Goal: Information Seeking & Learning: Learn about a topic

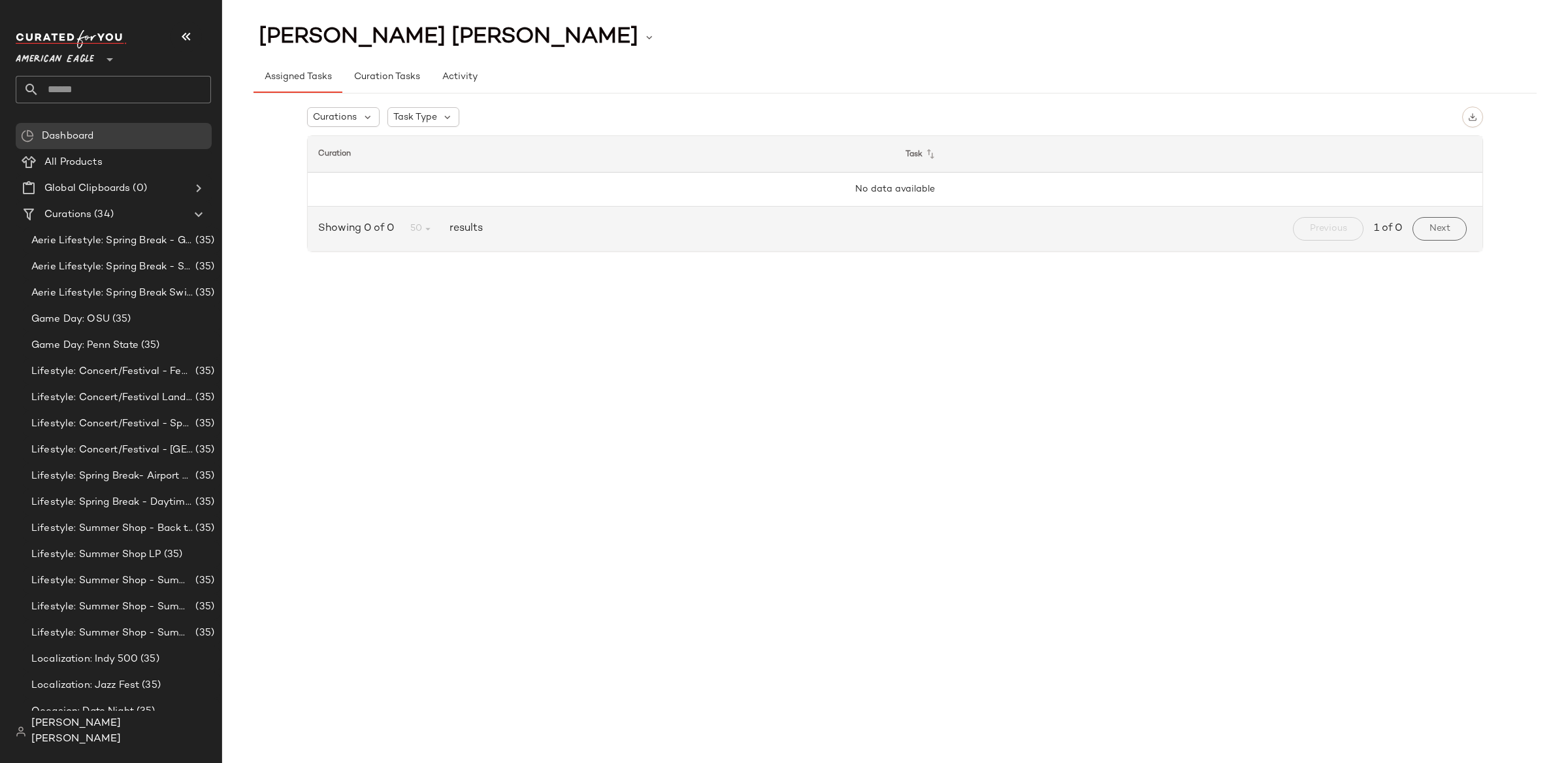
click at [85, 71] on div "American Eagle **" at bounding box center [113, 66] width 196 height 73
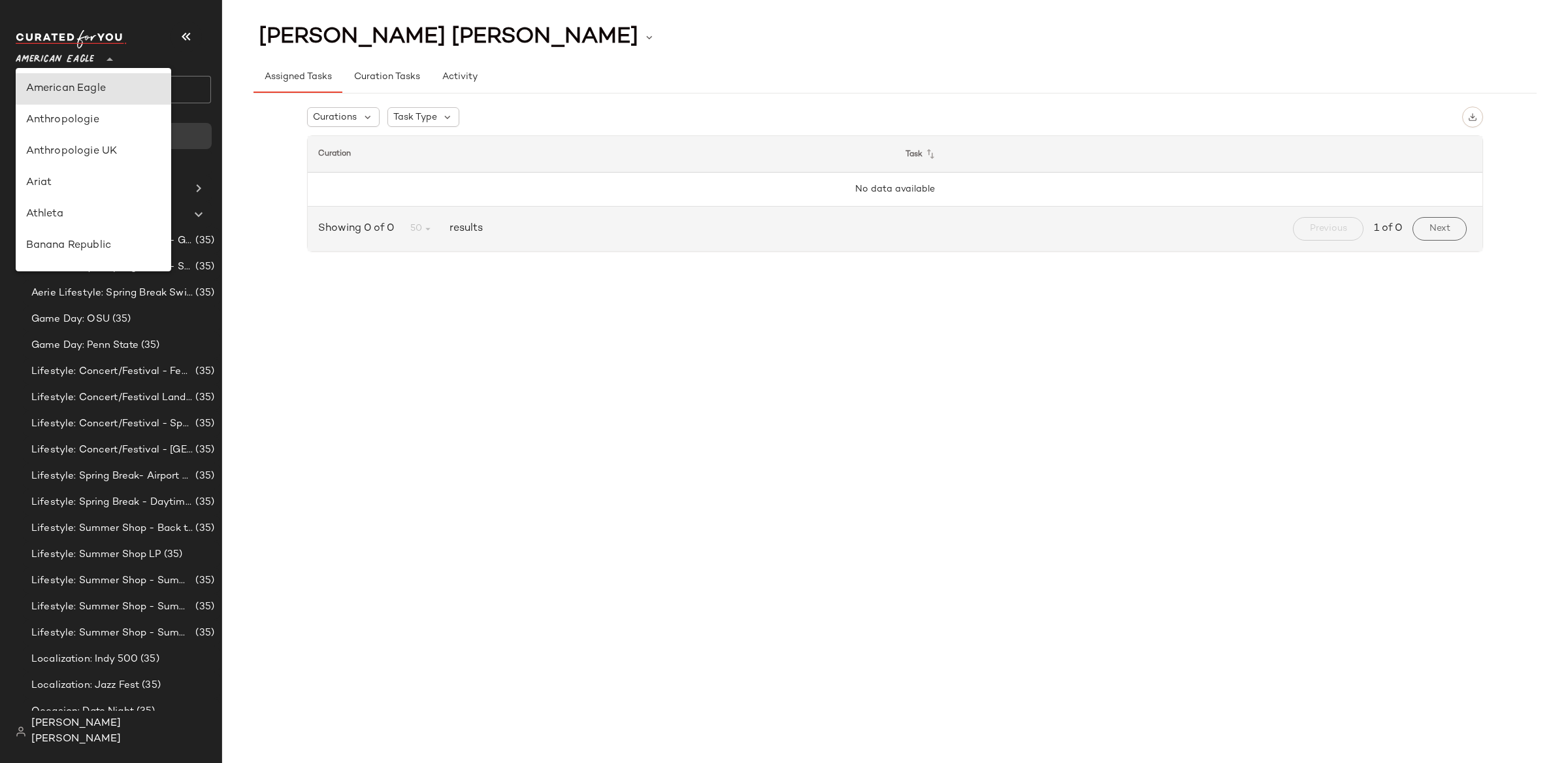
click at [89, 64] on span "American Eagle" at bounding box center [55, 56] width 78 height 24
click at [95, 156] on div "Rent the Runway" at bounding box center [94, 161] width 135 height 15
type input "**"
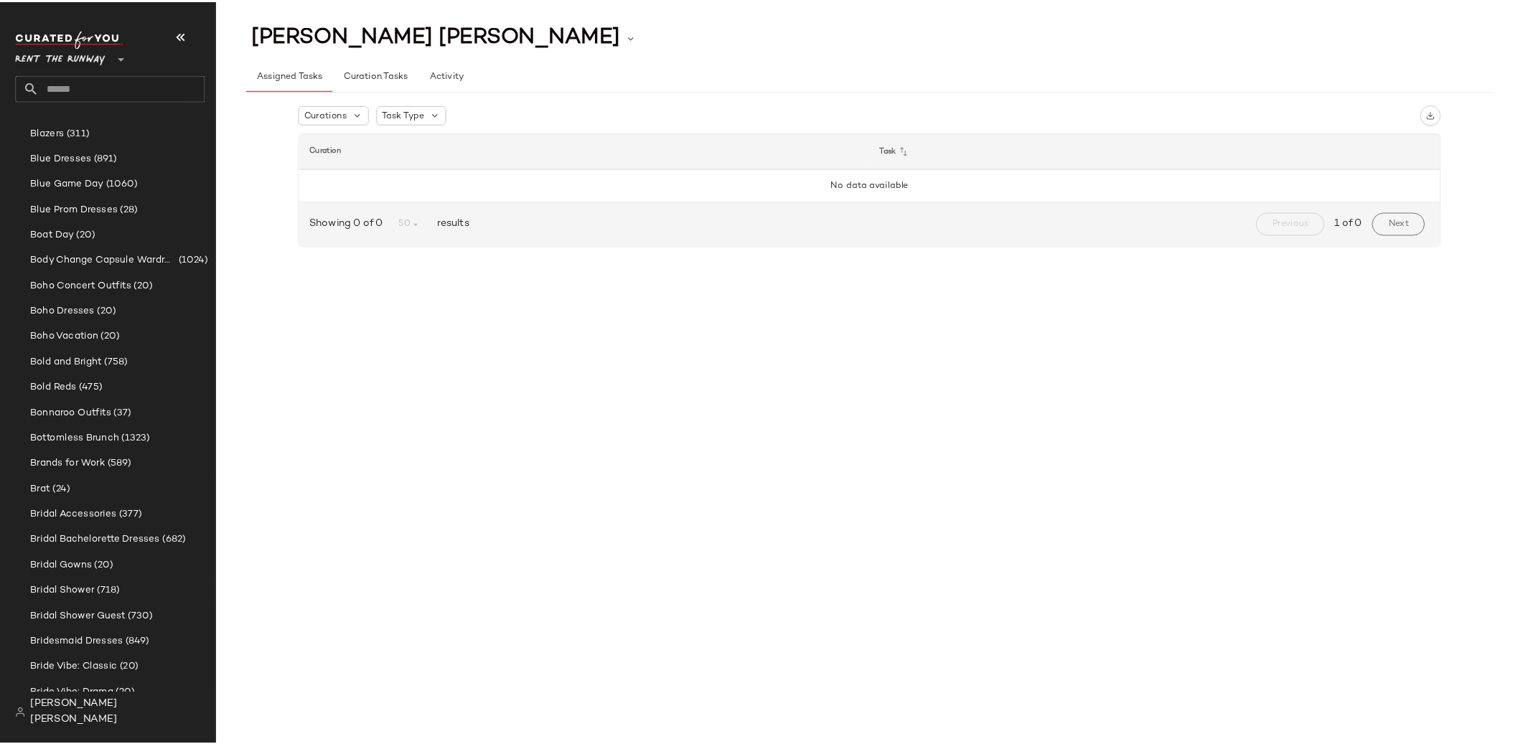
scroll to position [948, 0]
click at [99, 90] on input "text" at bounding box center [137, 98] width 189 height 30
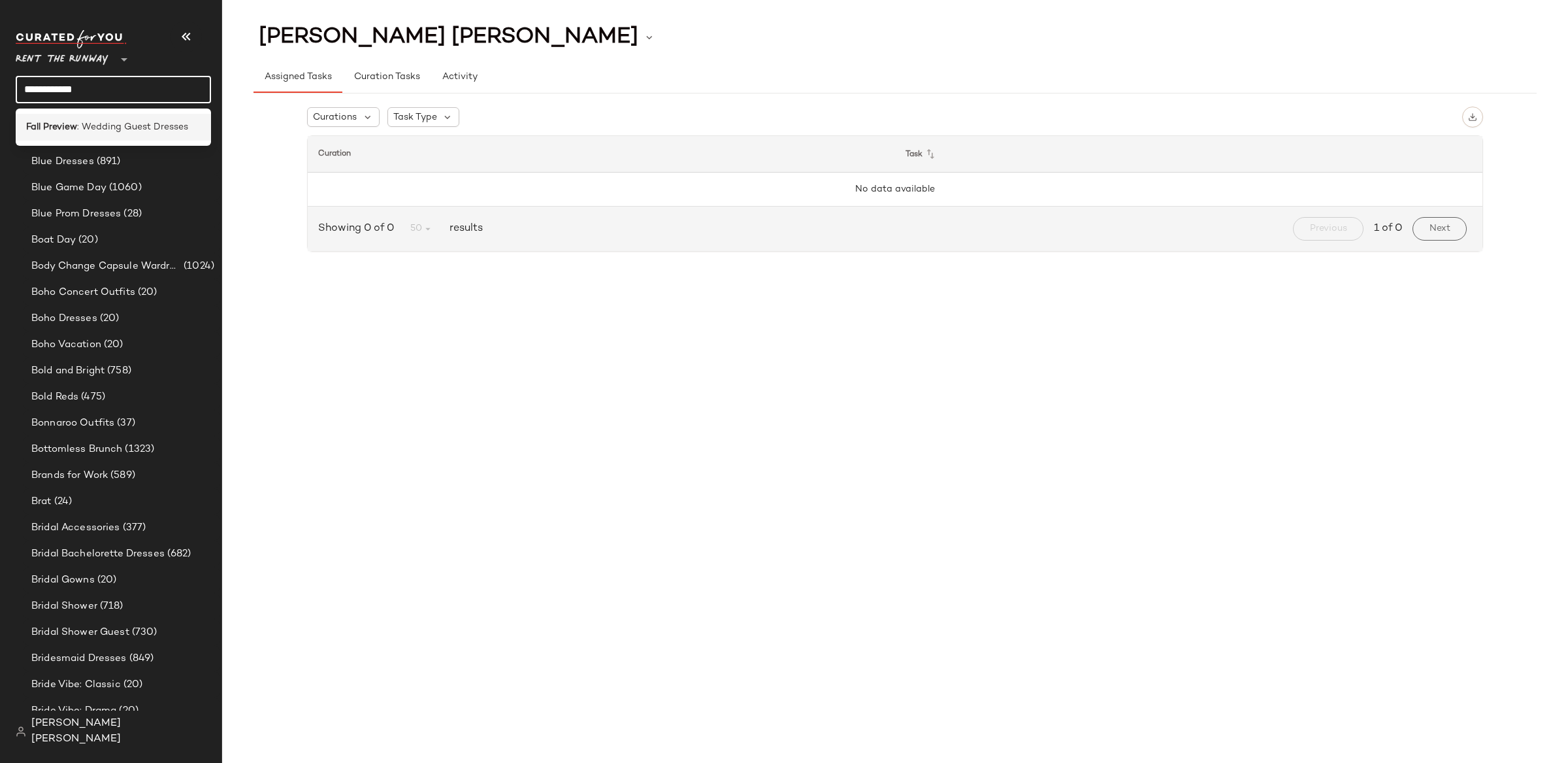
type input "**********"
click at [87, 120] on span ": Wedding Guest Dresses" at bounding box center [133, 127] width 111 height 14
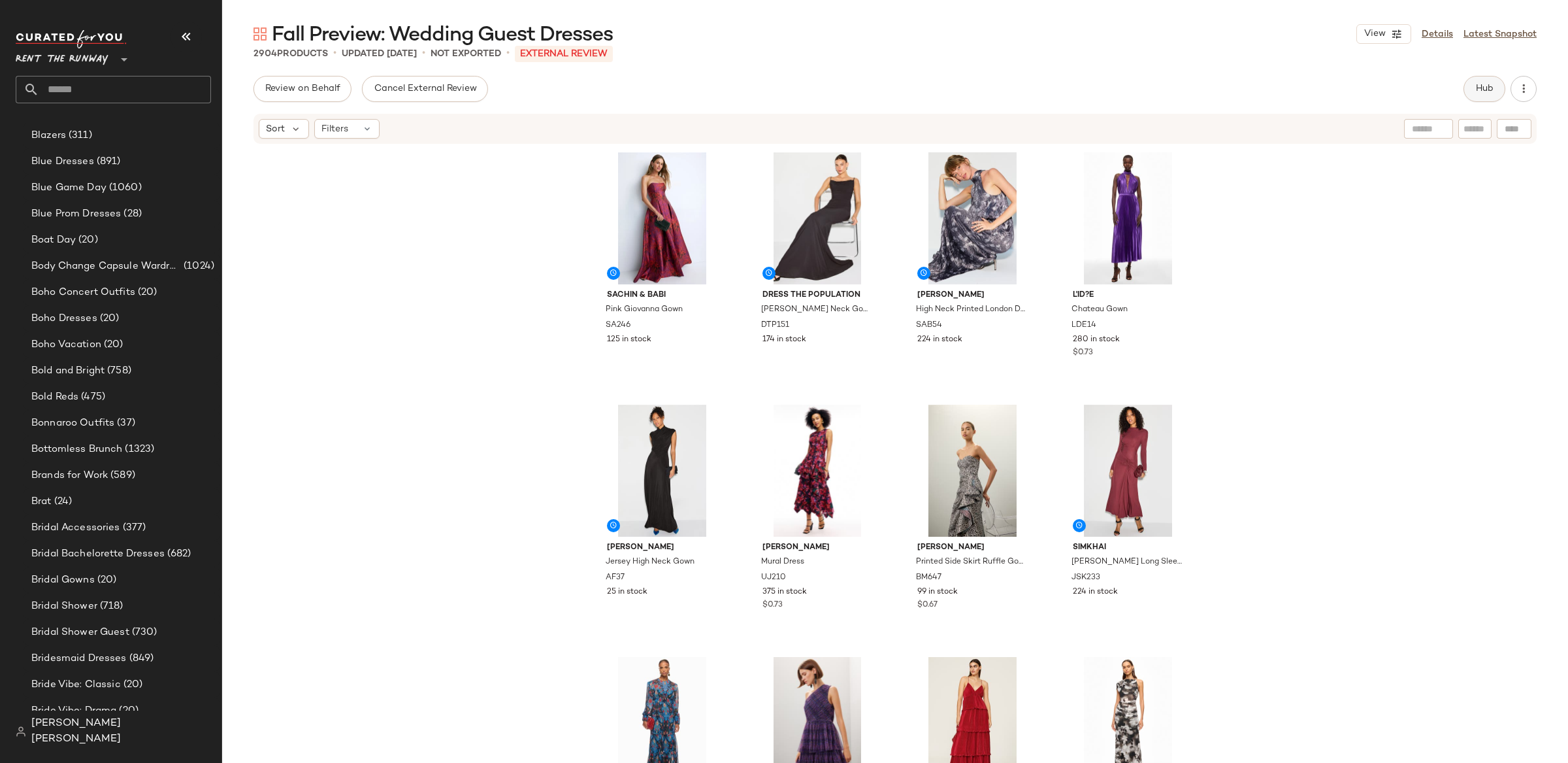
click at [1463, 85] on button "Hub" at bounding box center [1484, 88] width 42 height 26
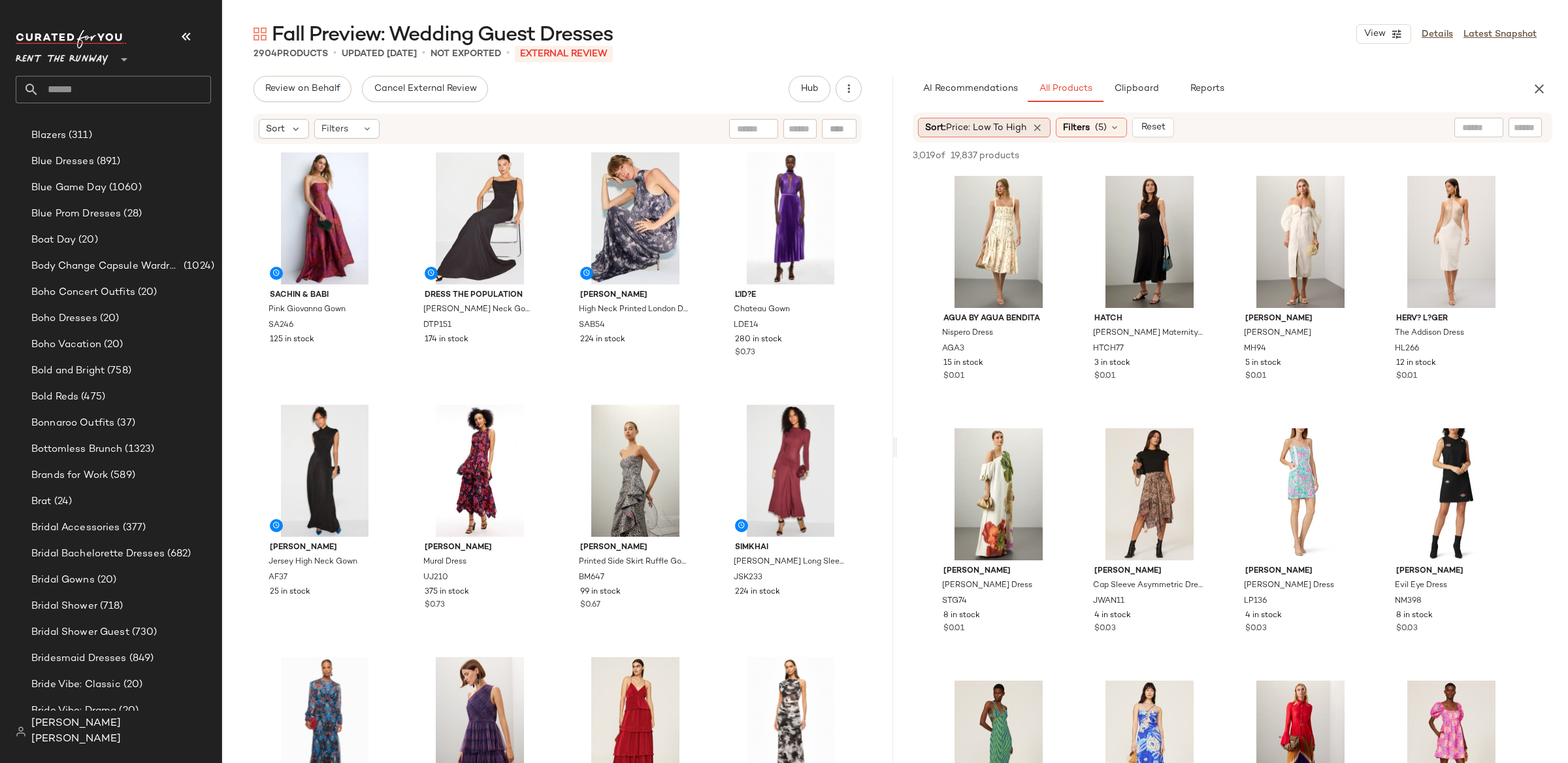
click at [1006, 124] on span "Price: Low to High" at bounding box center [986, 127] width 80 height 10
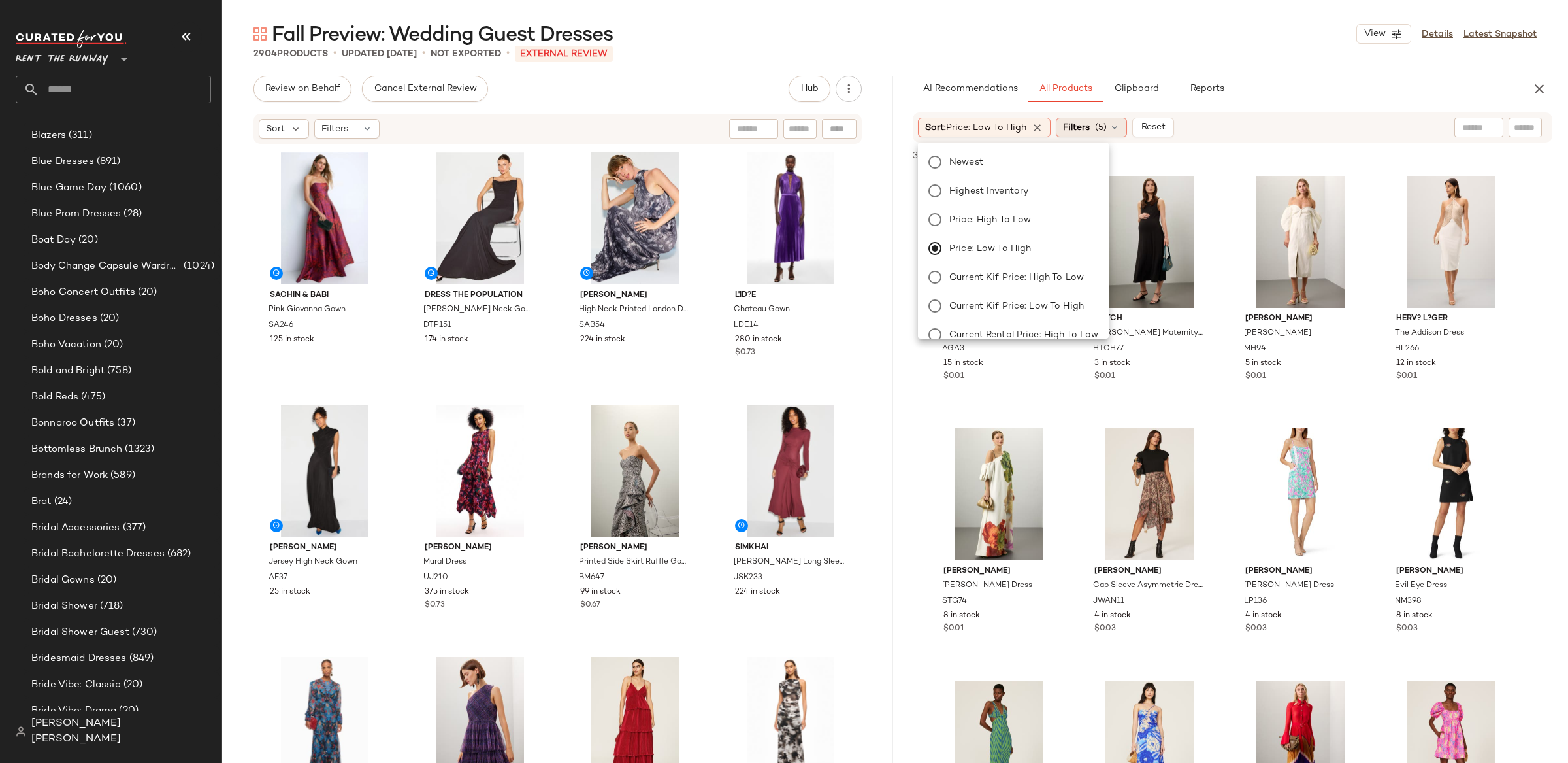
click at [1096, 127] on div "Filters (5)" at bounding box center [1091, 127] width 71 height 20
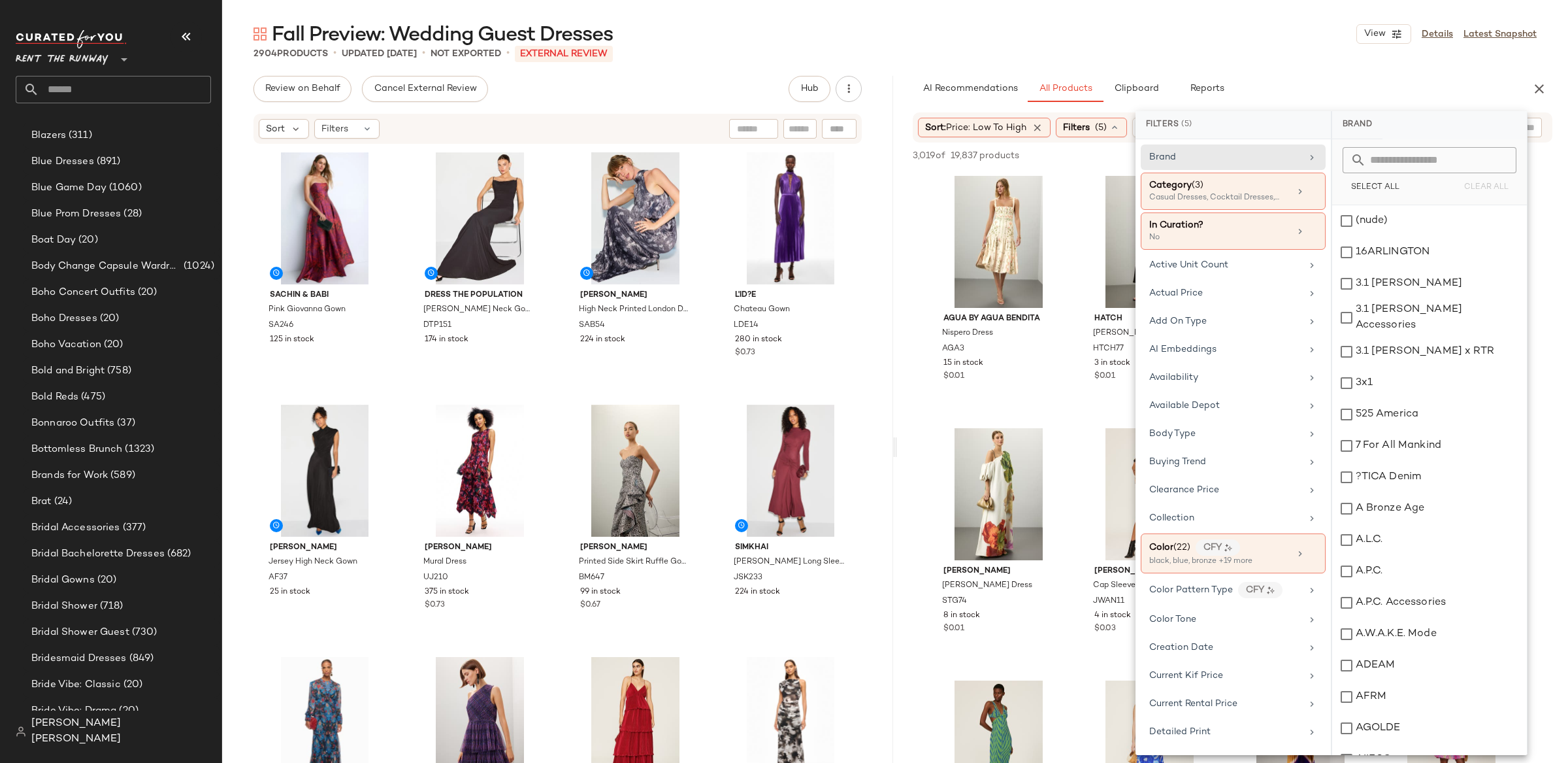
click at [1106, 107] on div "AI Recommendations All Products Clipboard Reports Sort: Price: Low to High Filt…" at bounding box center [1231, 446] width 671 height 742
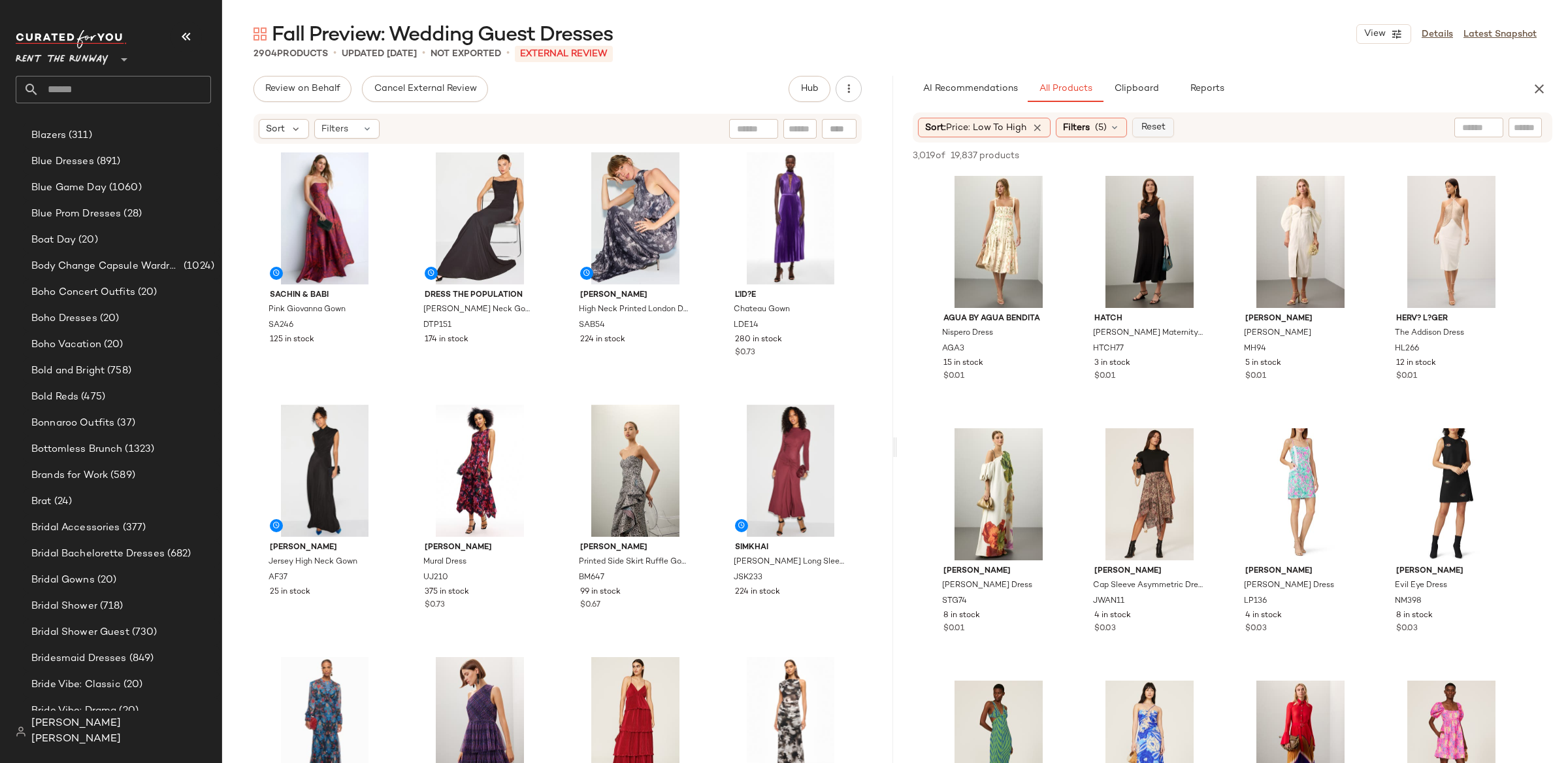
click at [1158, 126] on span "Reset" at bounding box center [1151, 127] width 25 height 10
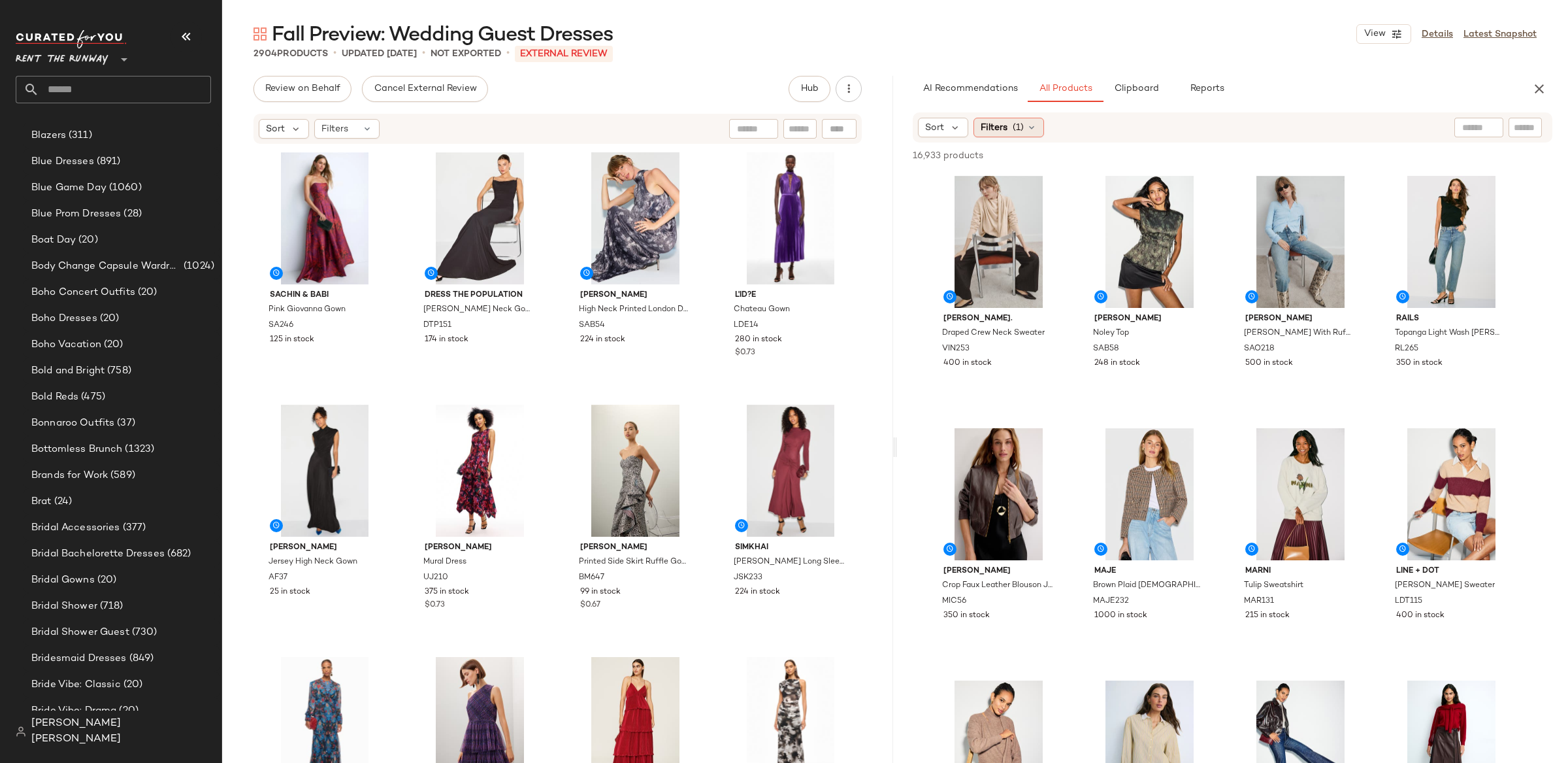
click at [1038, 126] on div "Filters (1)" at bounding box center [1008, 127] width 71 height 20
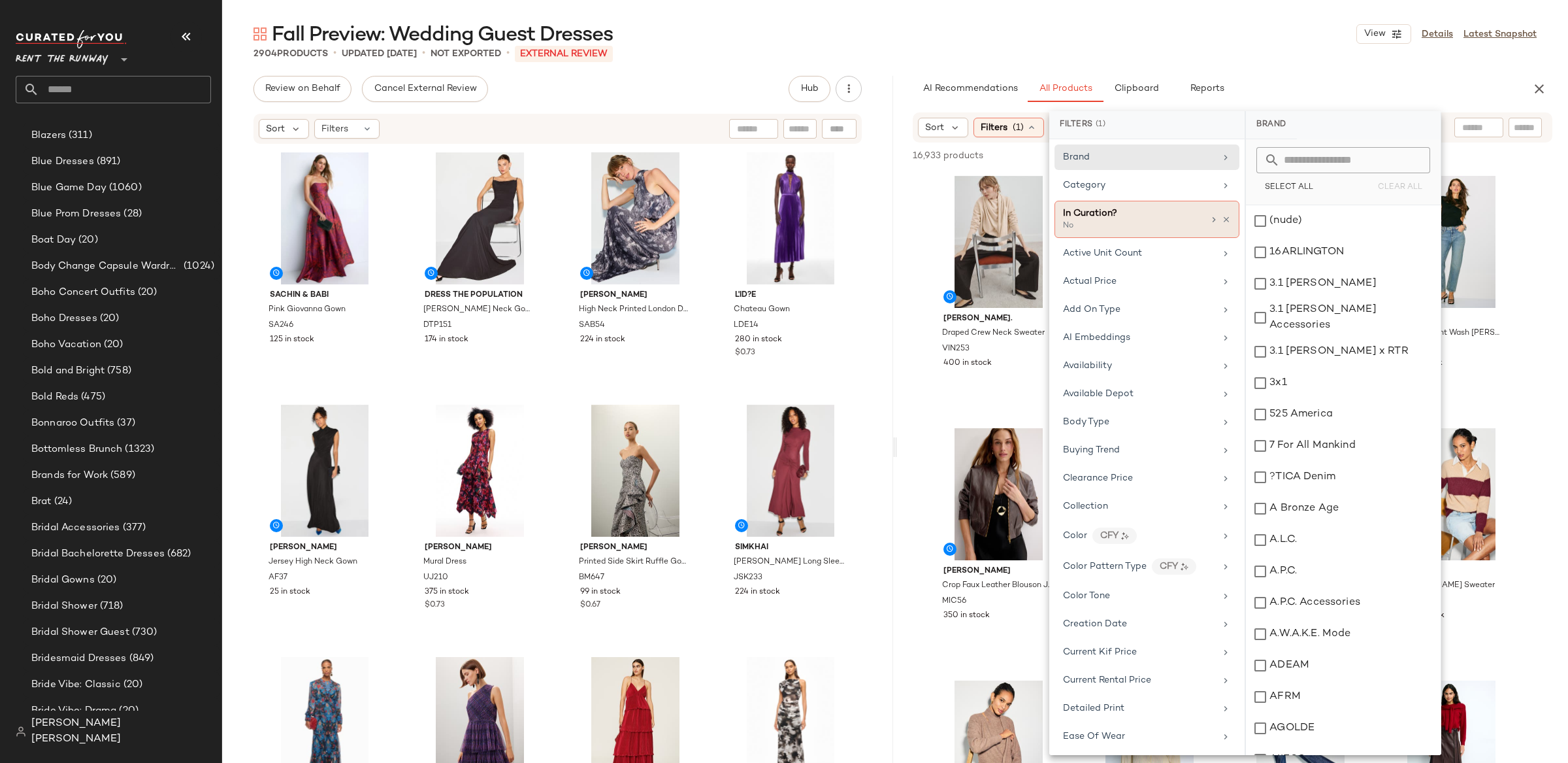
click at [1102, 212] on span "In Curation?" at bounding box center [1090, 213] width 55 height 10
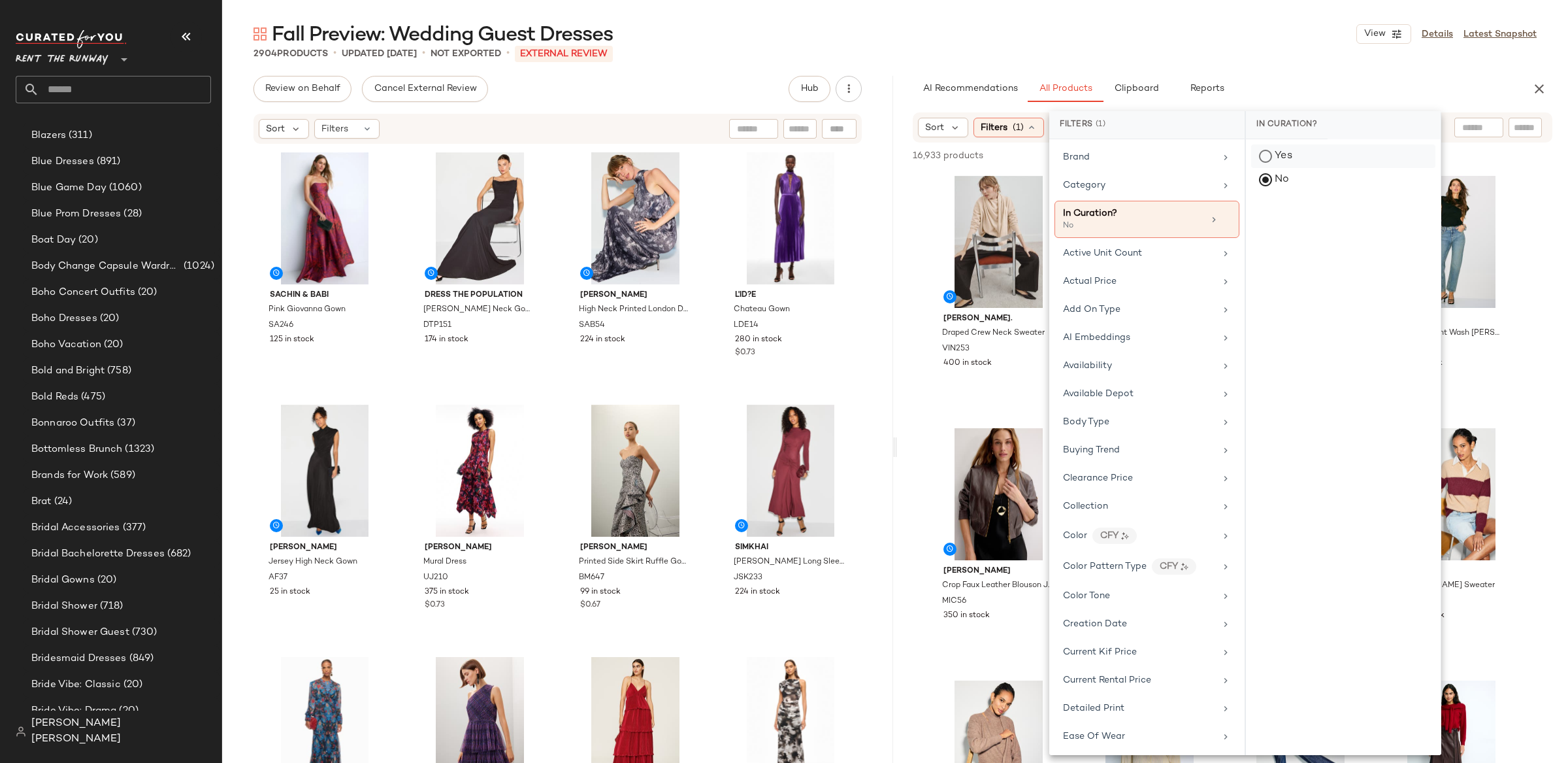
click at [1270, 157] on div "Yes" at bounding box center [1343, 157] width 184 height 24
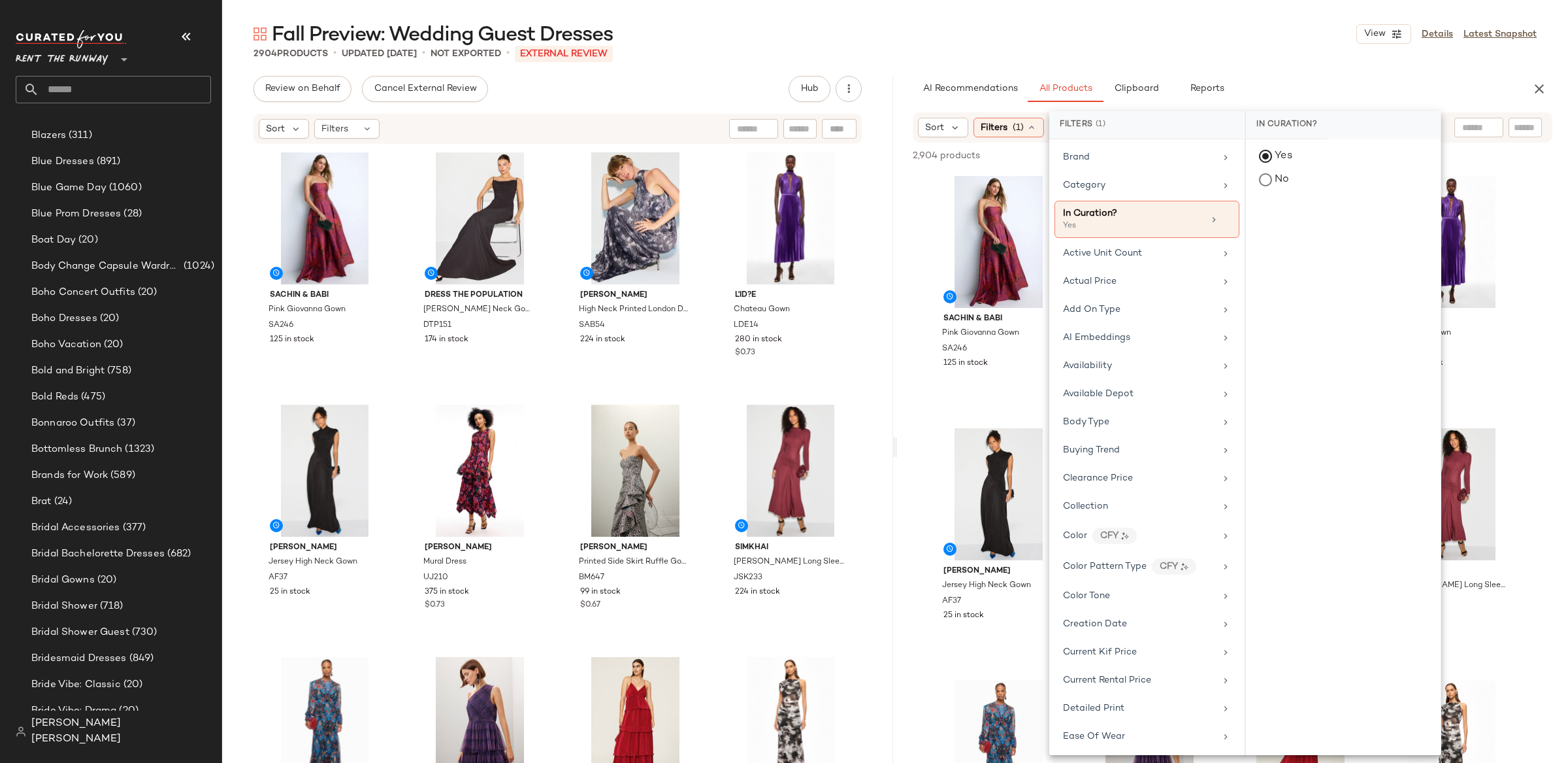
click at [1301, 61] on div "Fall Preview: Wedding Guest Dresses View Details Latest Snapshot 2904 Products …" at bounding box center [895, 392] width 1346 height 742
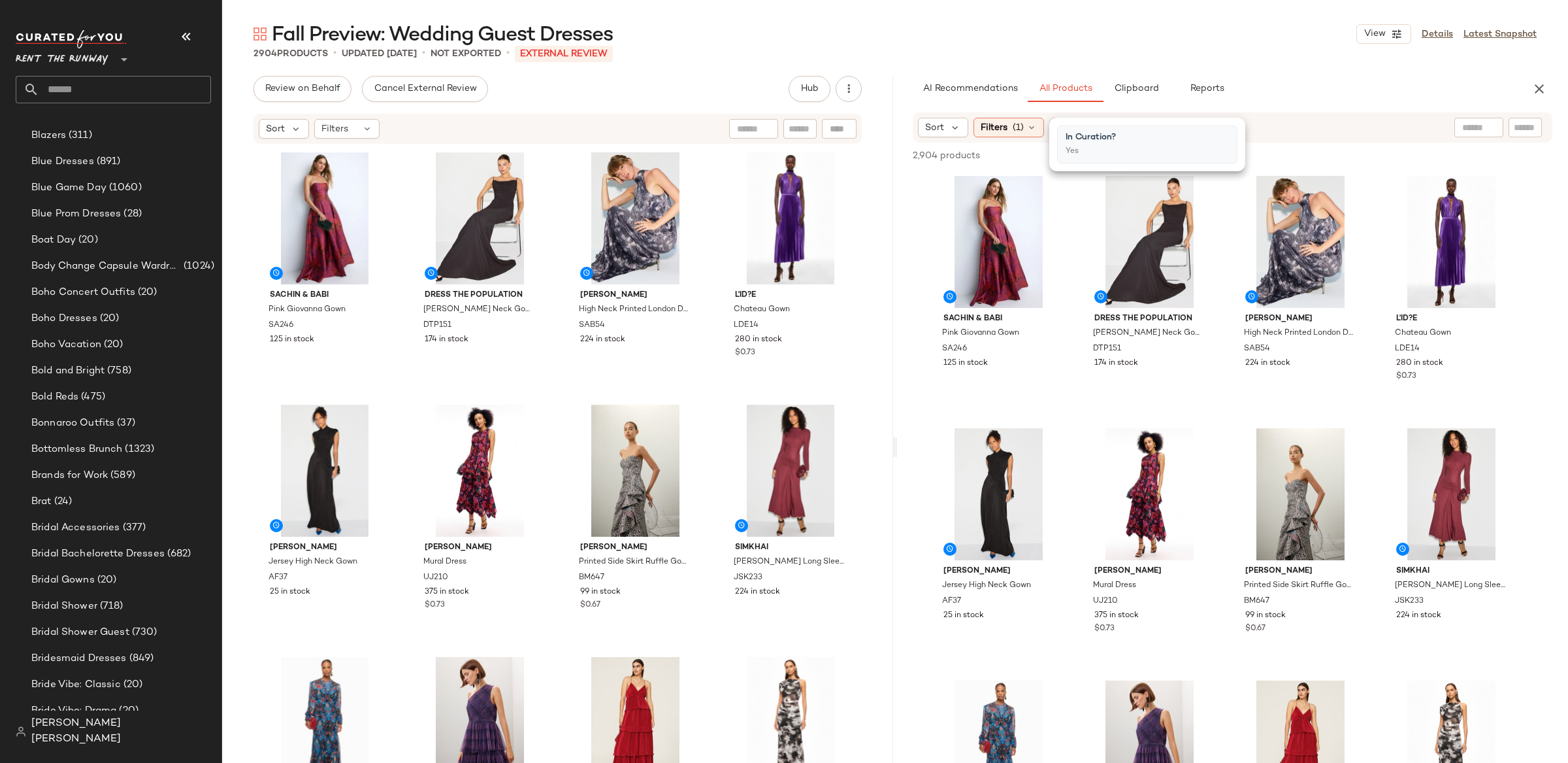
click at [1301, 61] on div "Fall Preview: Wedding Guest Dresses View Details Latest Snapshot 2904 Products …" at bounding box center [895, 392] width 1346 height 742
click at [1035, 126] on icon at bounding box center [1031, 127] width 10 height 10
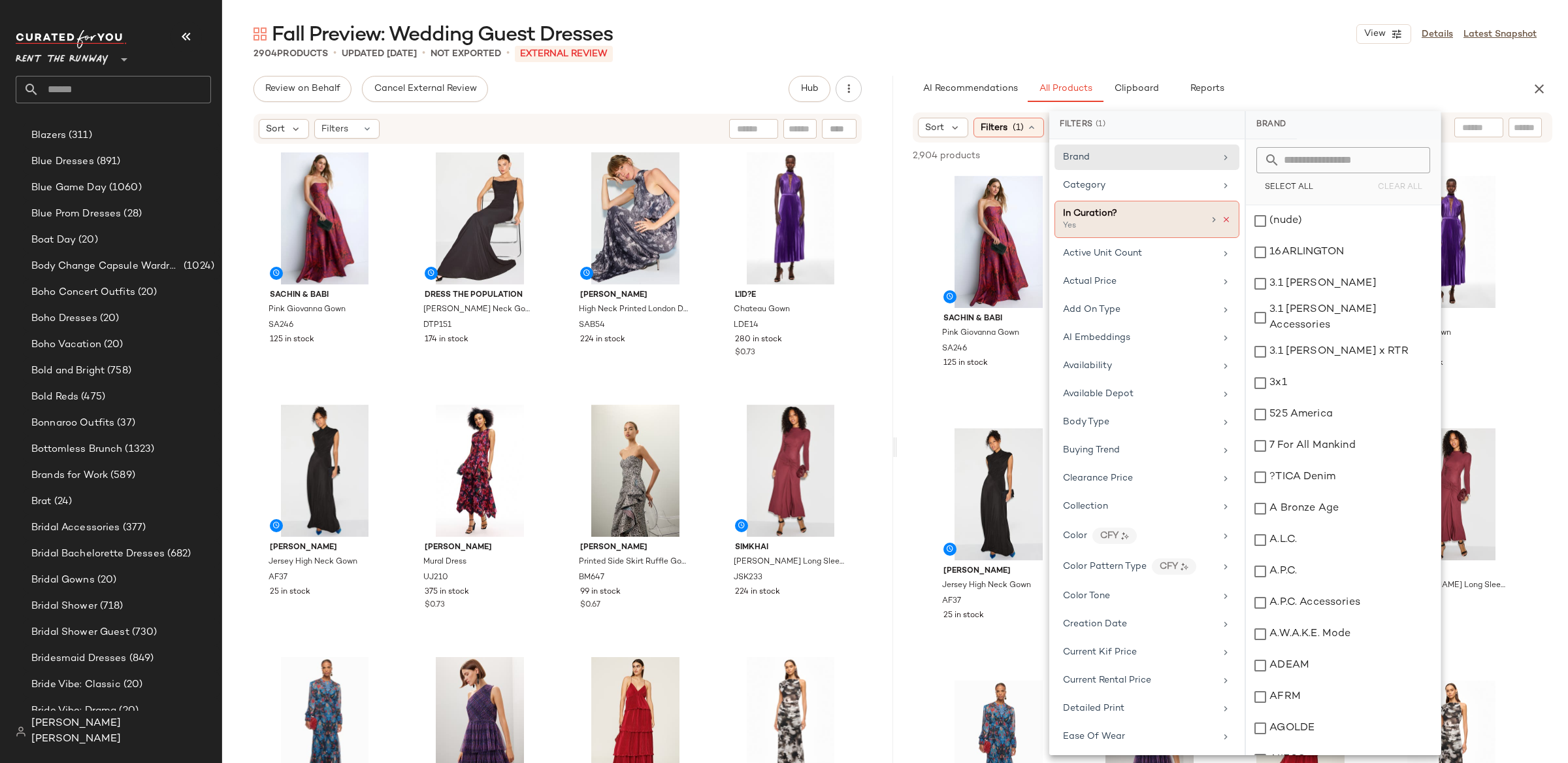
click at [1221, 221] on icon at bounding box center [1226, 219] width 9 height 9
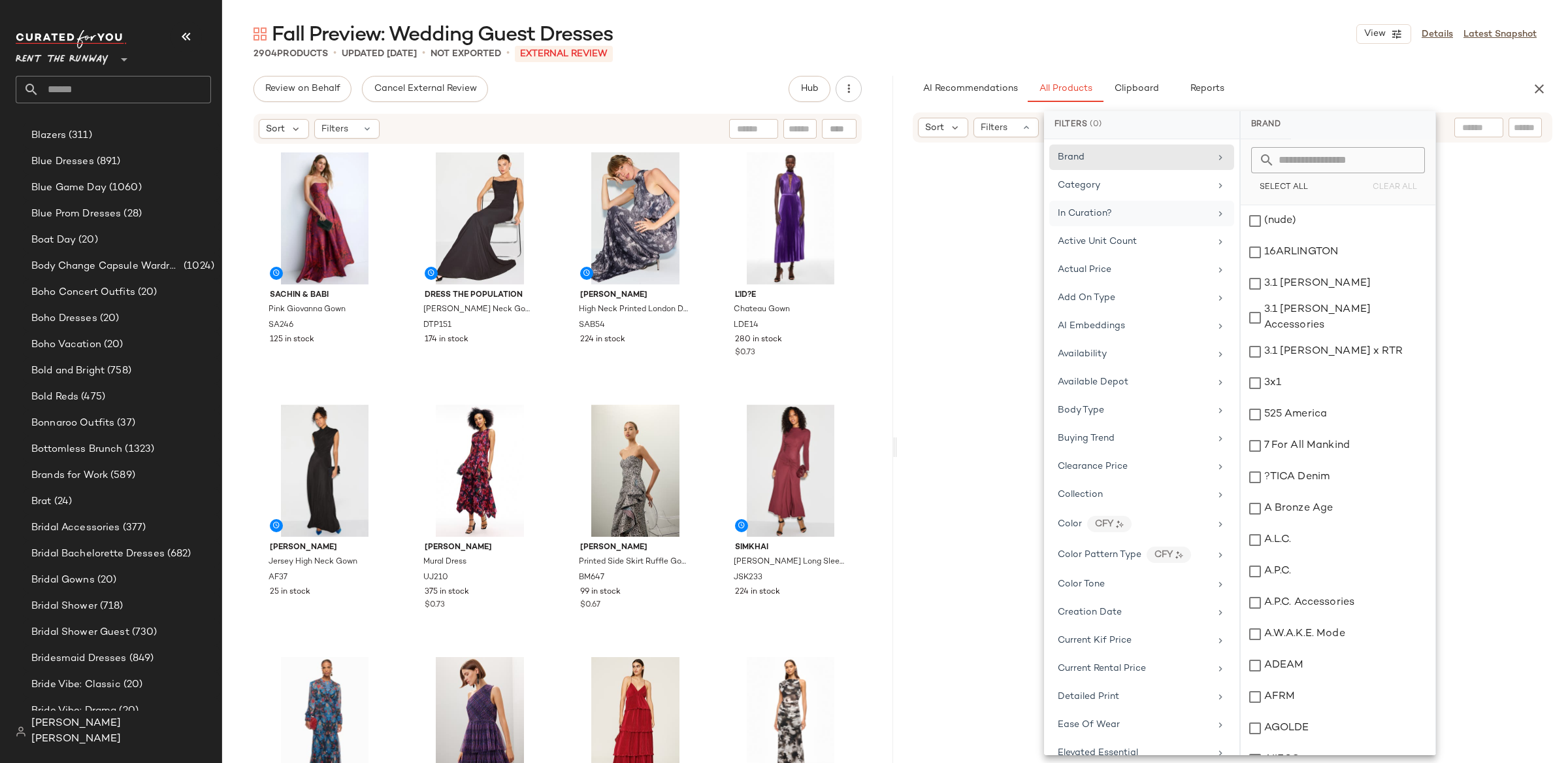
click at [1154, 214] on div "In Curation?" at bounding box center [1133, 213] width 152 height 14
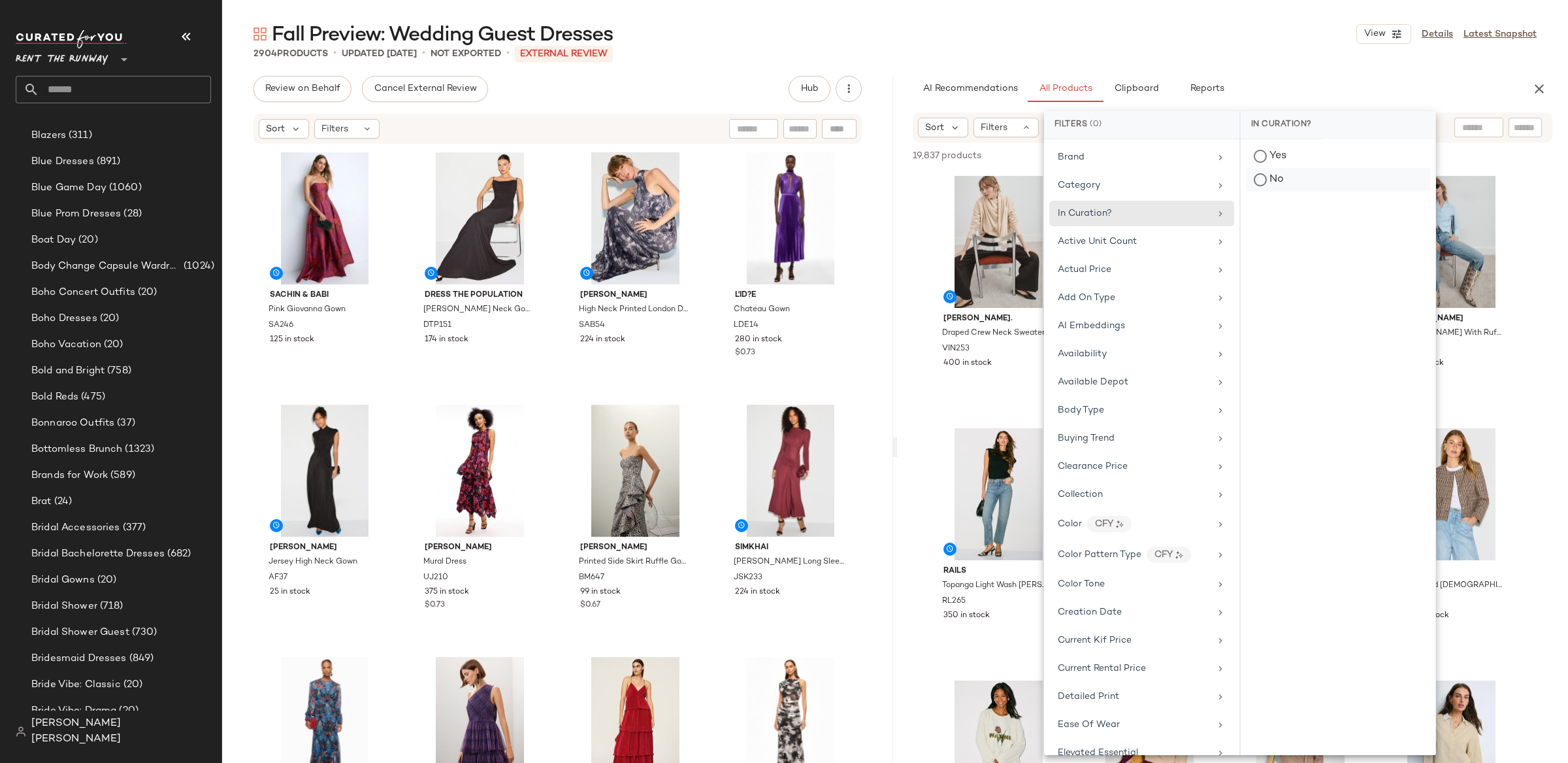
click at [1279, 178] on div "No" at bounding box center [1338, 179] width 184 height 24
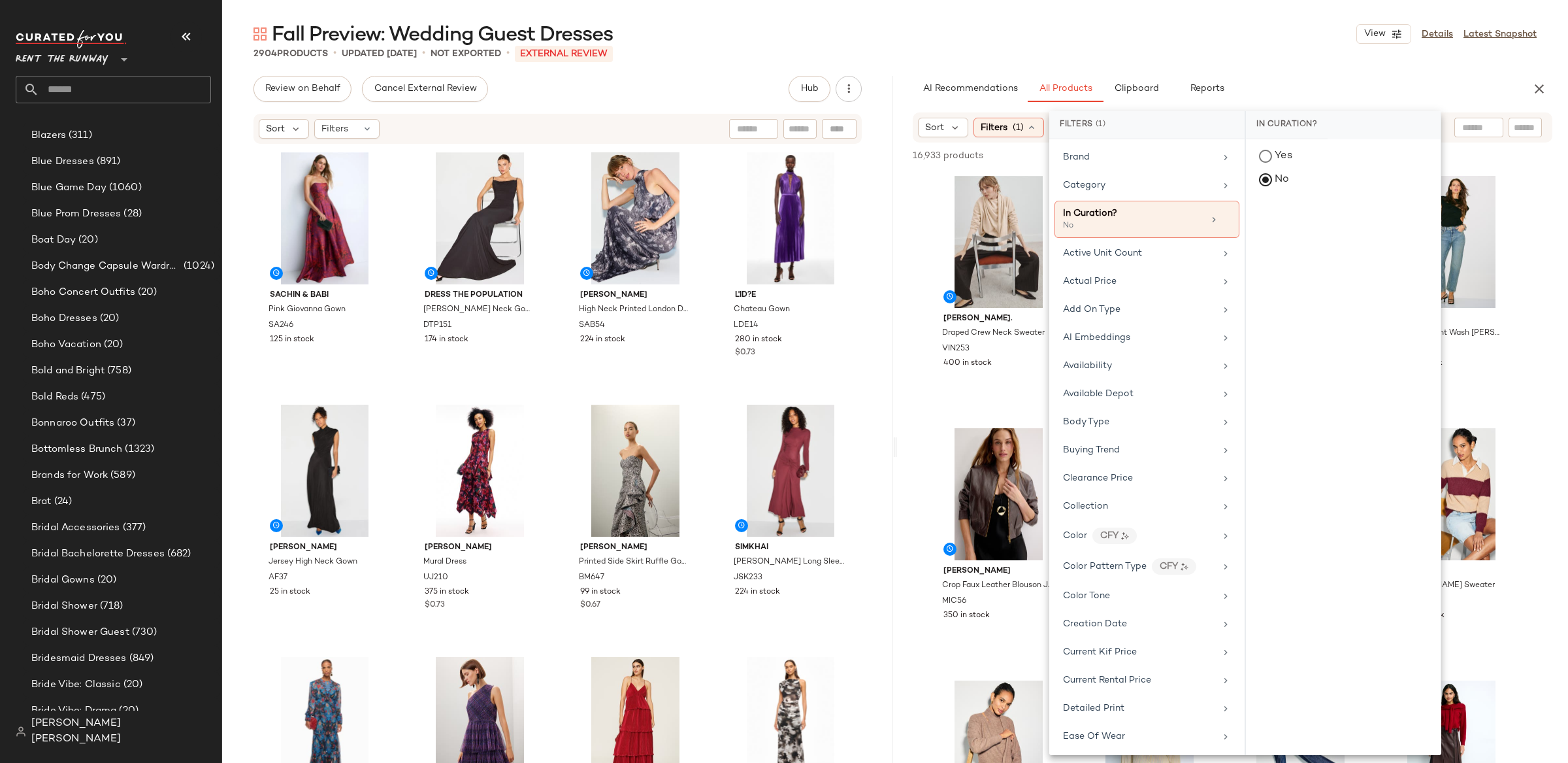
click at [1352, 88] on div "AI Recommendations All Products Clipboard Reports" at bounding box center [1211, 88] width 598 height 26
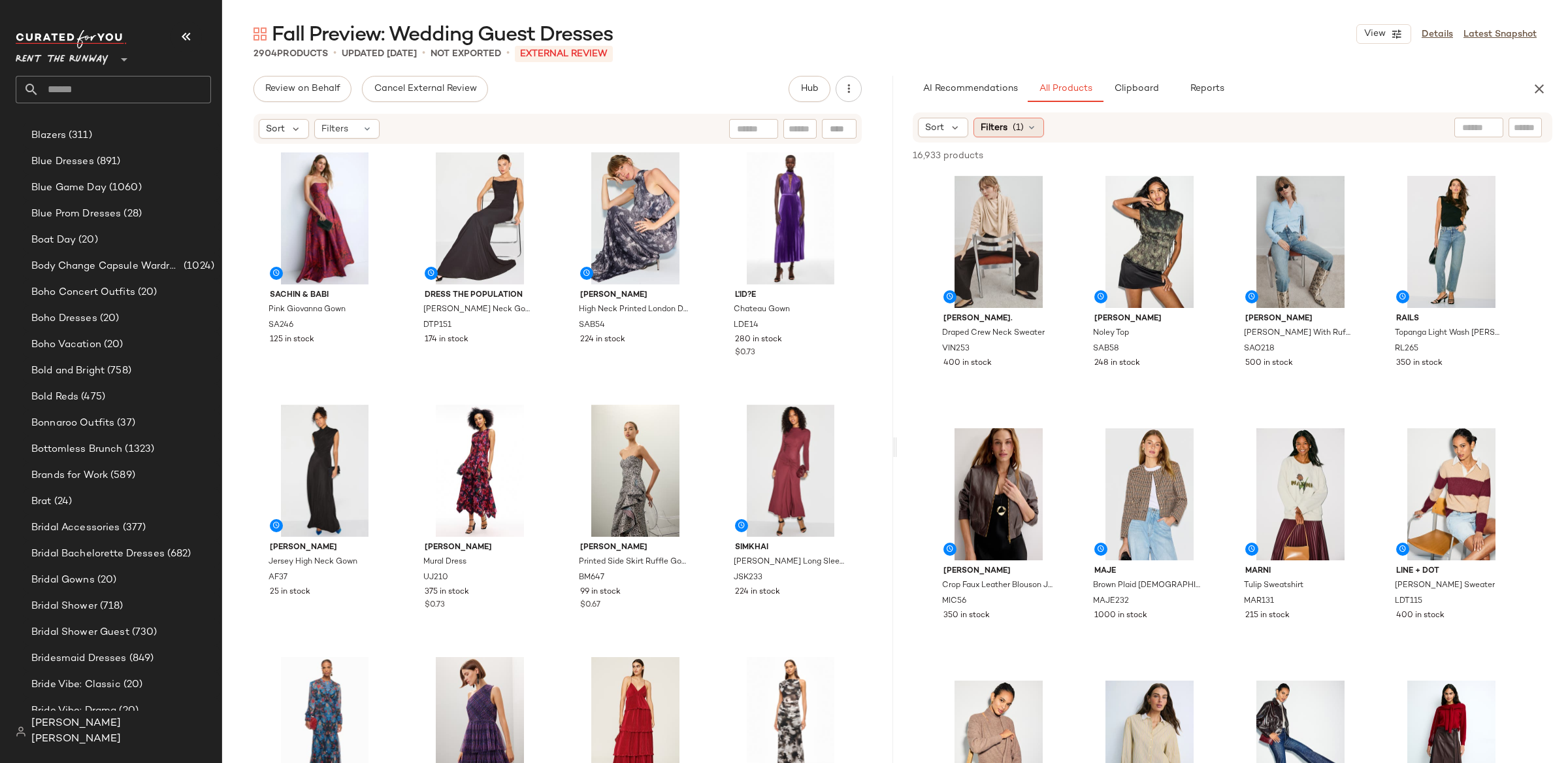
click at [1002, 127] on span "Filters" at bounding box center [993, 127] width 26 height 14
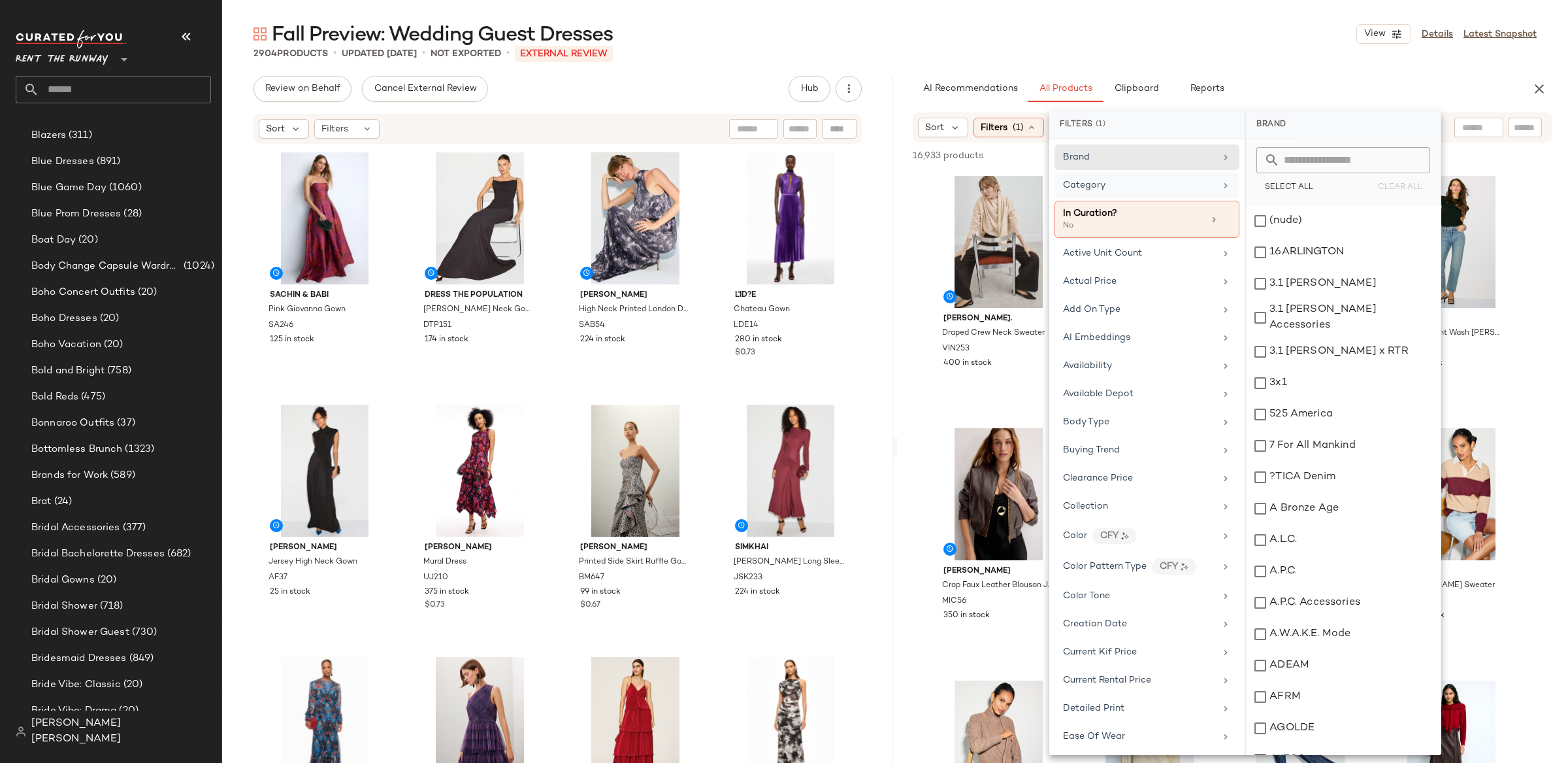
click at [1130, 185] on div "Category" at bounding box center [1138, 185] width 152 height 14
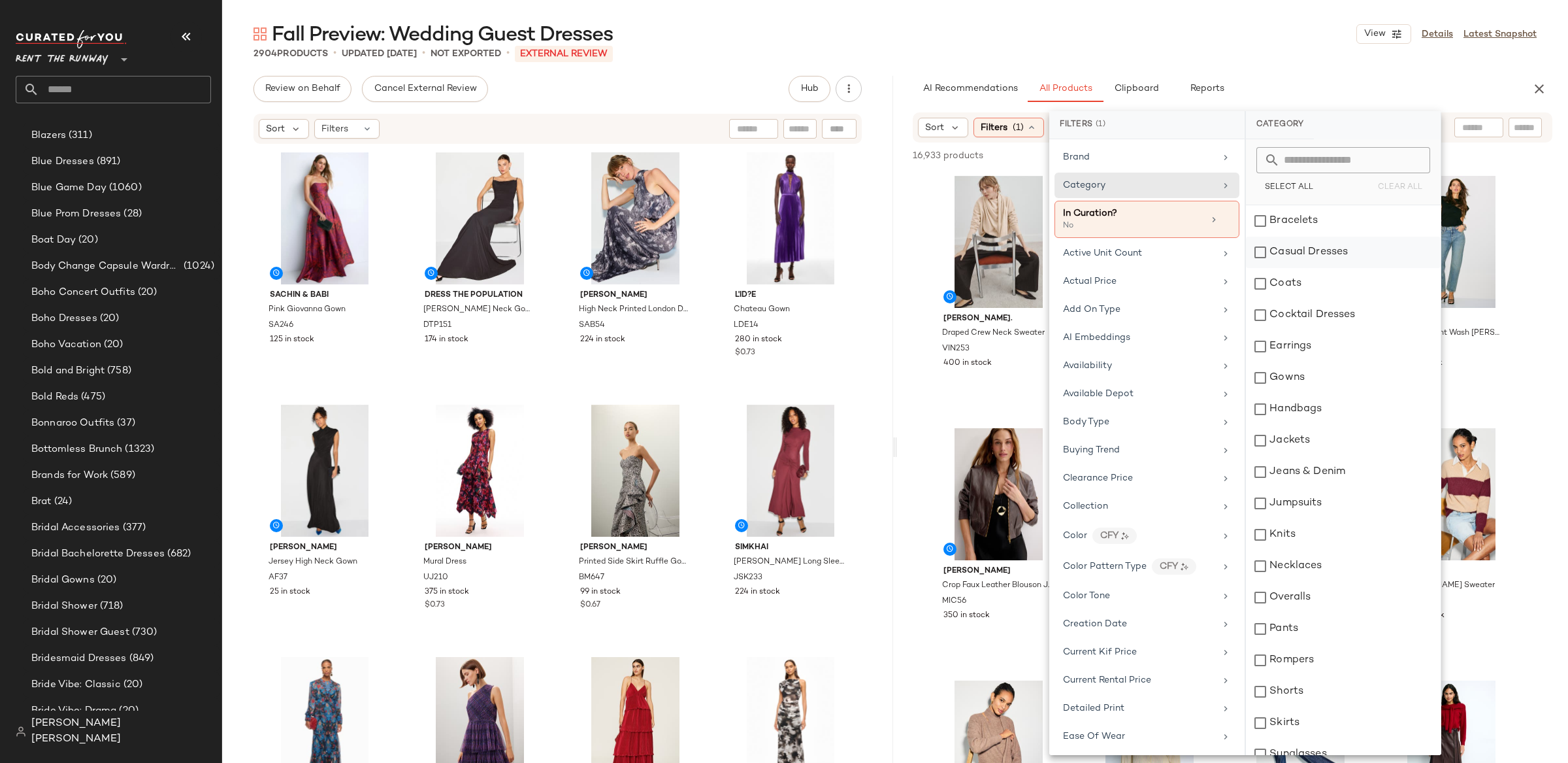
click at [1295, 252] on div "Casual Dresses" at bounding box center [1343, 252] width 195 height 31
click at [1434, 72] on div "Fall Preview: Wedding Guest Dresses View Details Latest Snapshot 2904 Products …" at bounding box center [895, 392] width 1346 height 742
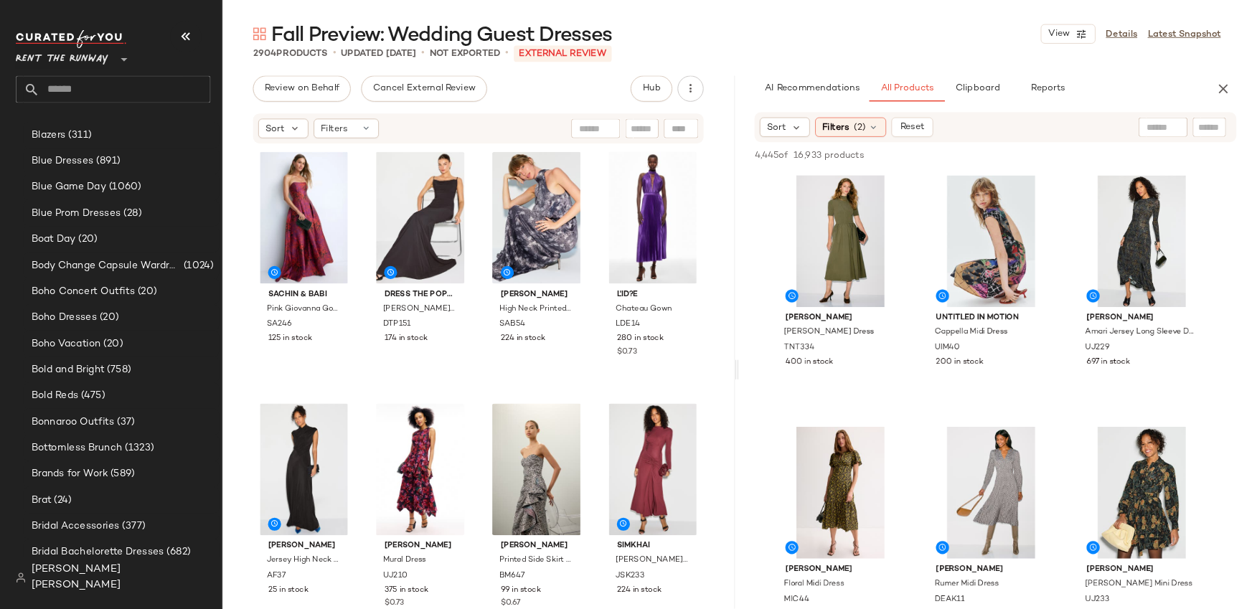
scroll to position [947, 0]
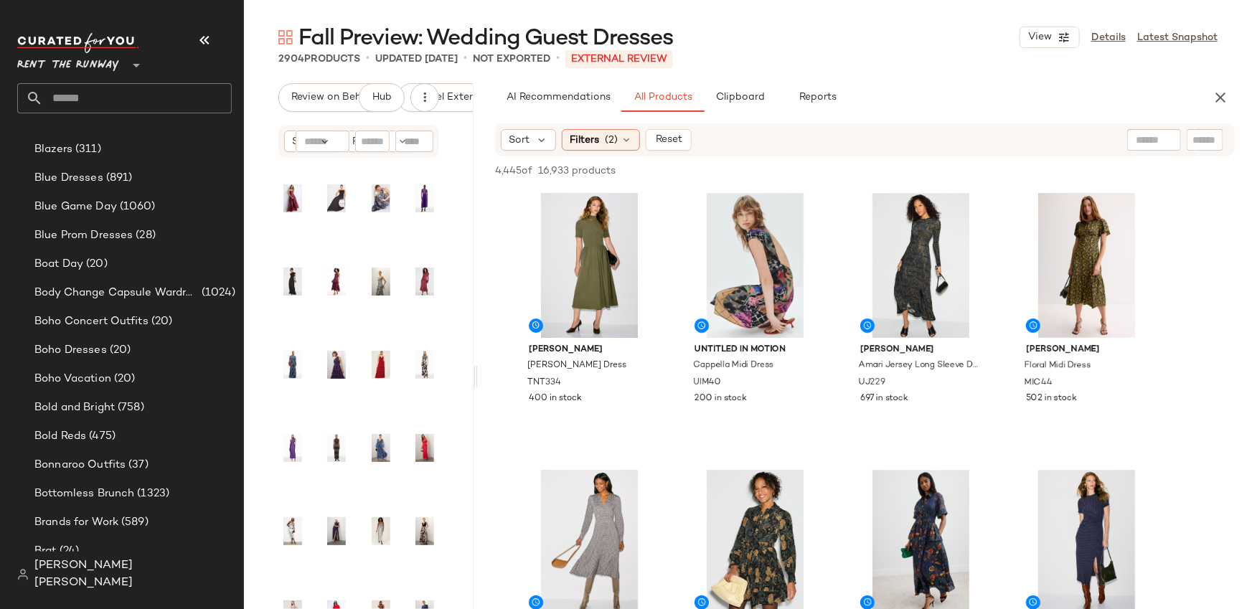
drag, startPoint x: 748, startPoint y: 373, endPoint x: 478, endPoint y: 349, distance: 271.0
click at [478, 349] on div "Fall Preview: Wedding Guest Dresses View Details Latest Snapshot 2904 Products …" at bounding box center [748, 316] width 1008 height 586
click at [1161, 145] on div at bounding box center [1155, 140] width 54 height 22
type input "**********"
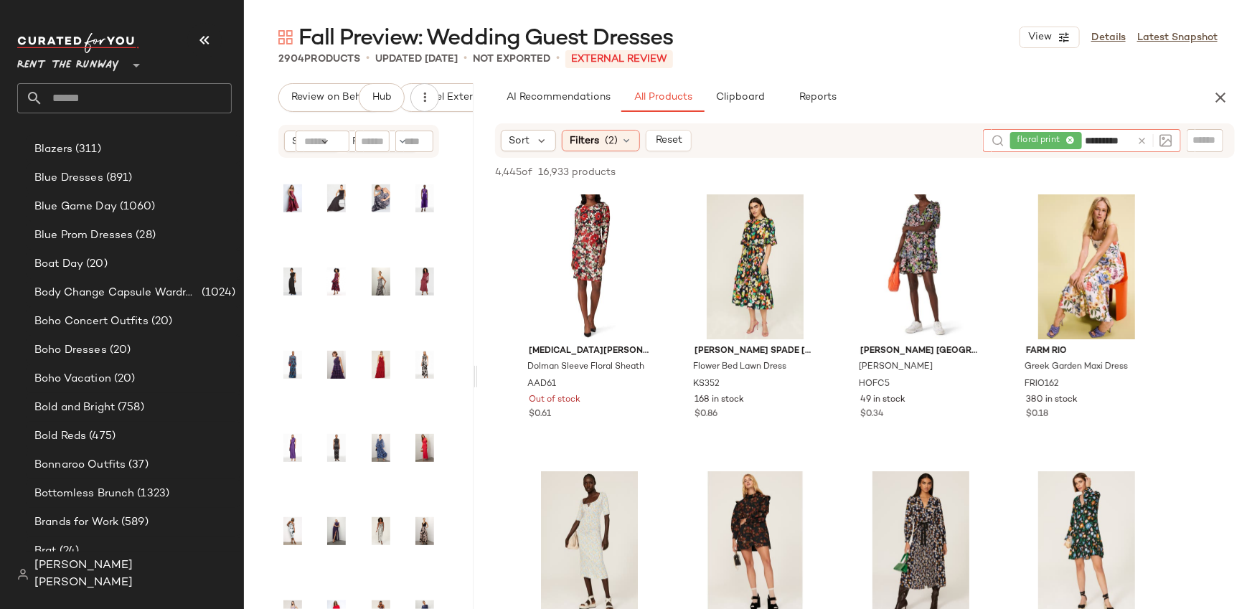
type input "**********"
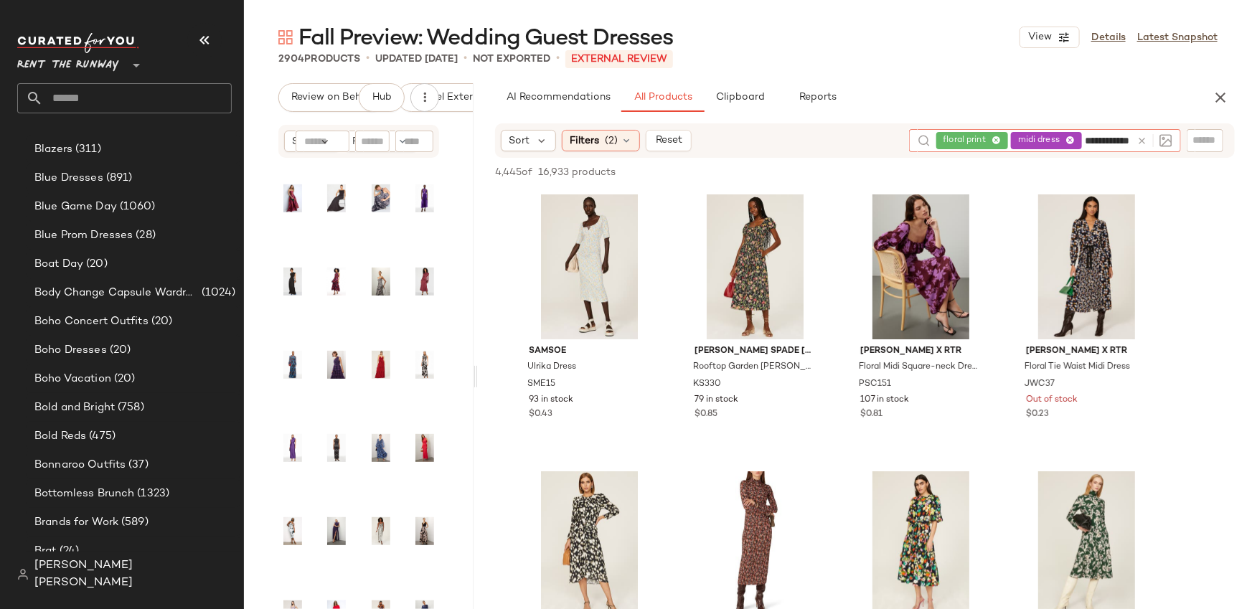
type input "**********"
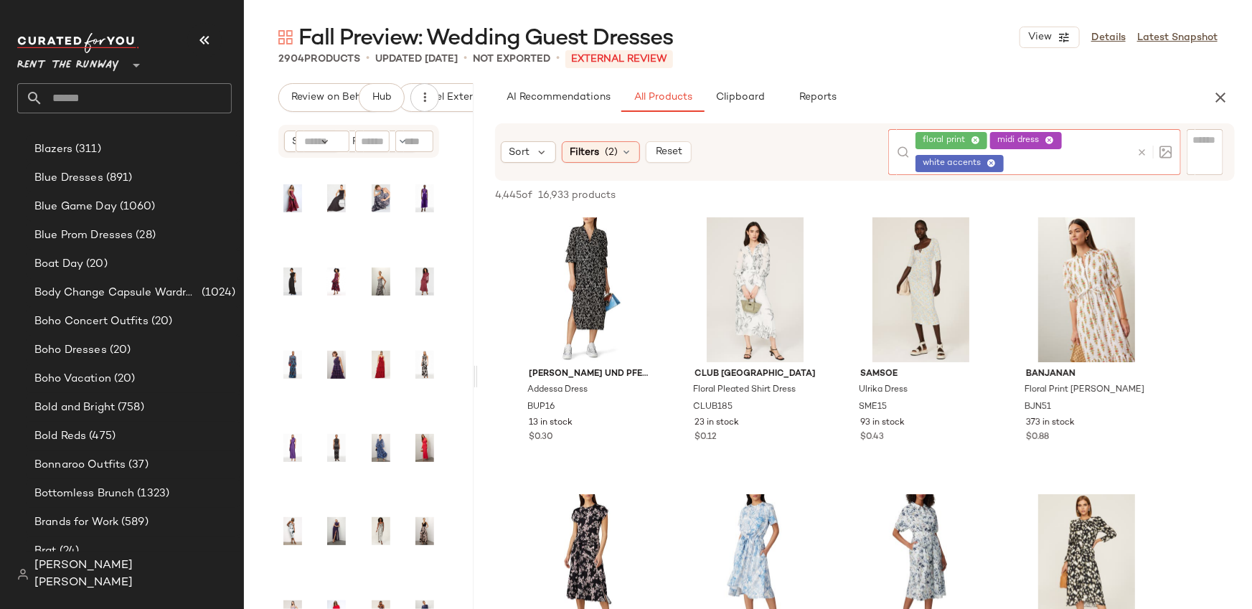
click at [1020, 164] on input "text" at bounding box center [1068, 163] width 123 height 15
click at [820, 89] on button "Reports" at bounding box center [818, 97] width 83 height 29
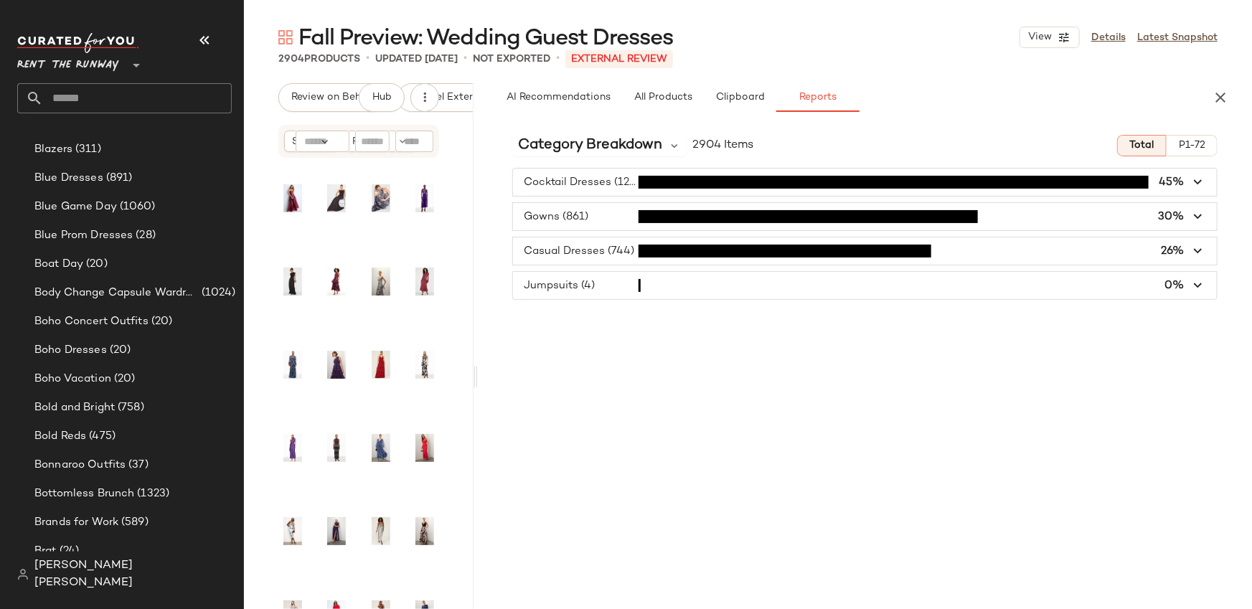
click at [604, 188] on span "button" at bounding box center [865, 182] width 704 height 27
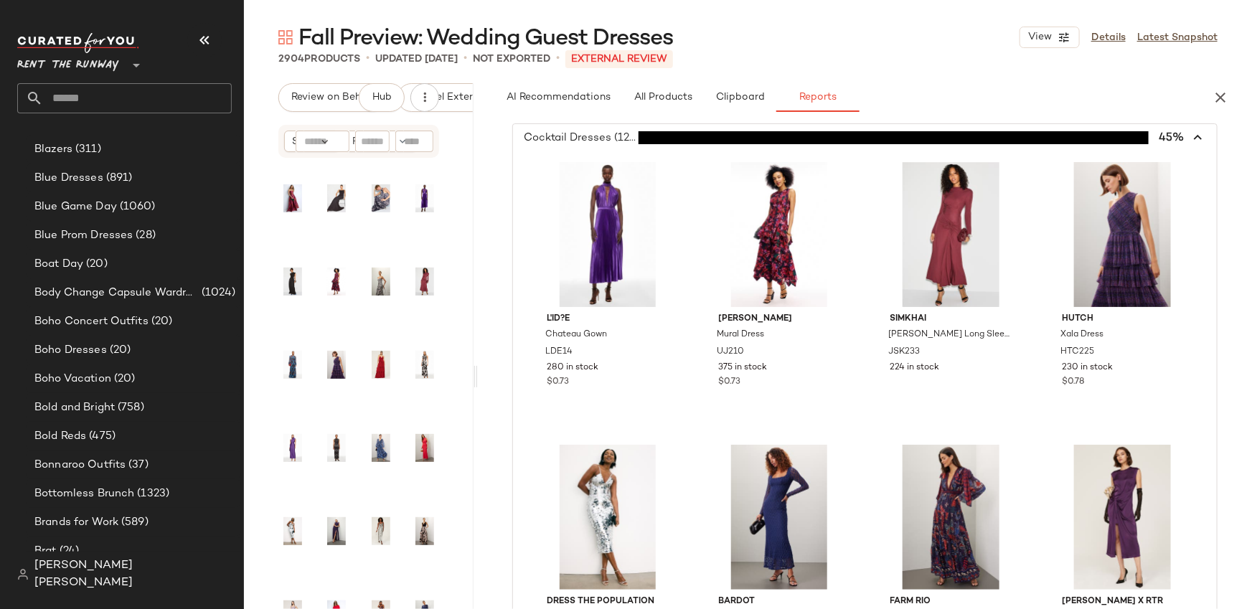
scroll to position [38, 0]
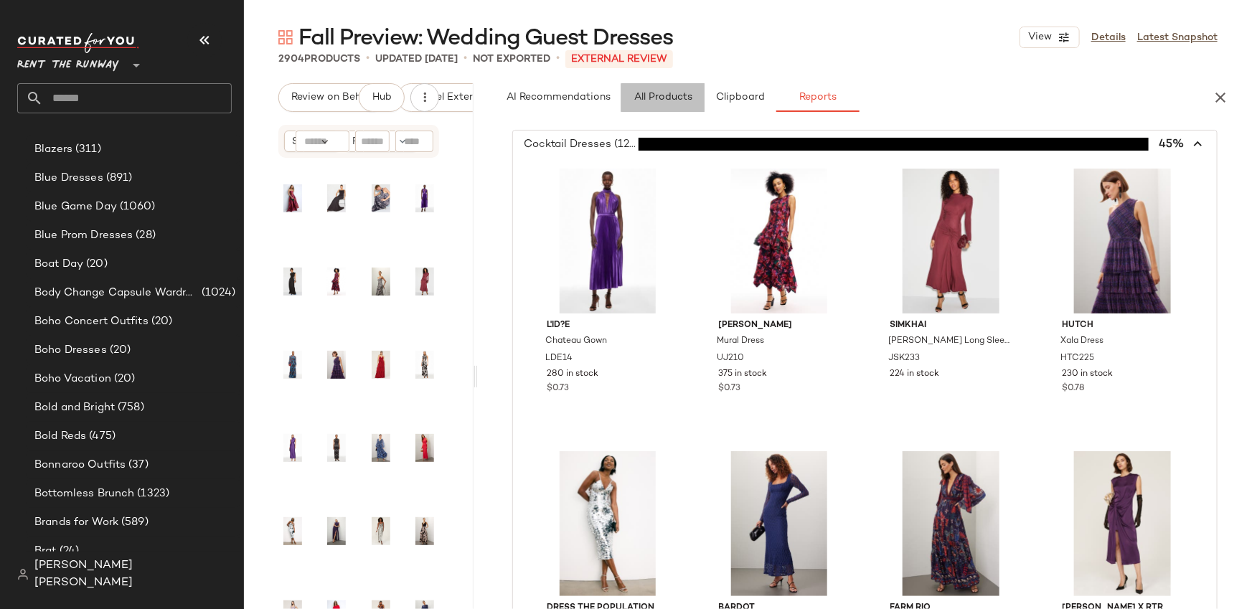
click at [668, 100] on span "All Products" at bounding box center [663, 97] width 59 height 11
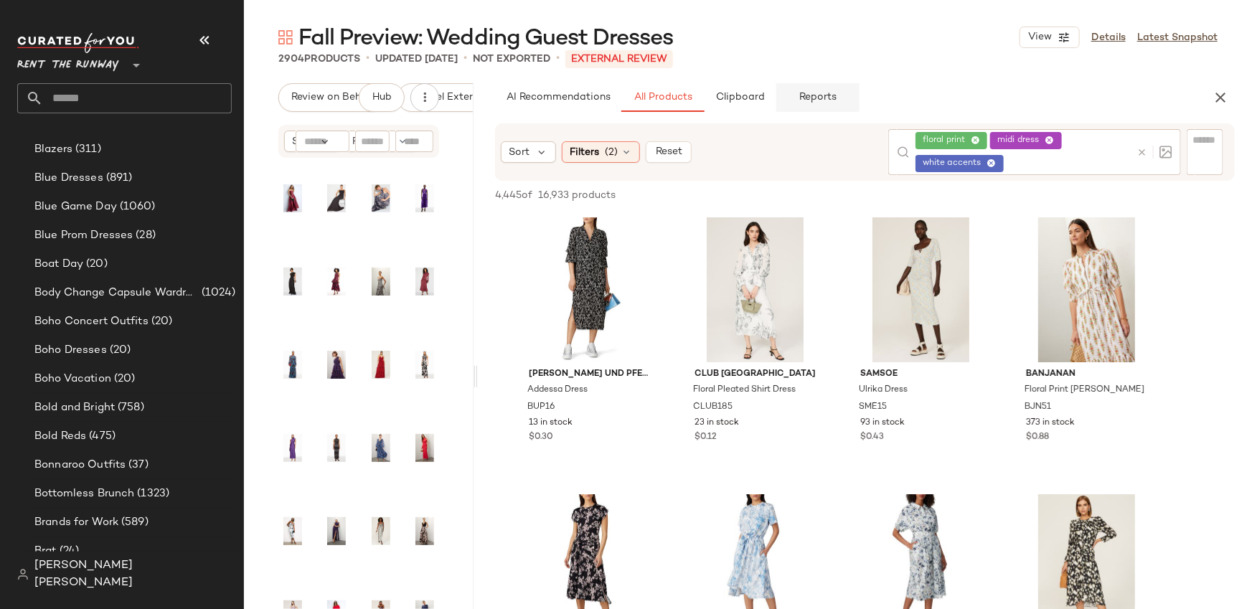
click at [830, 100] on span "Reports" at bounding box center [819, 97] width 38 height 11
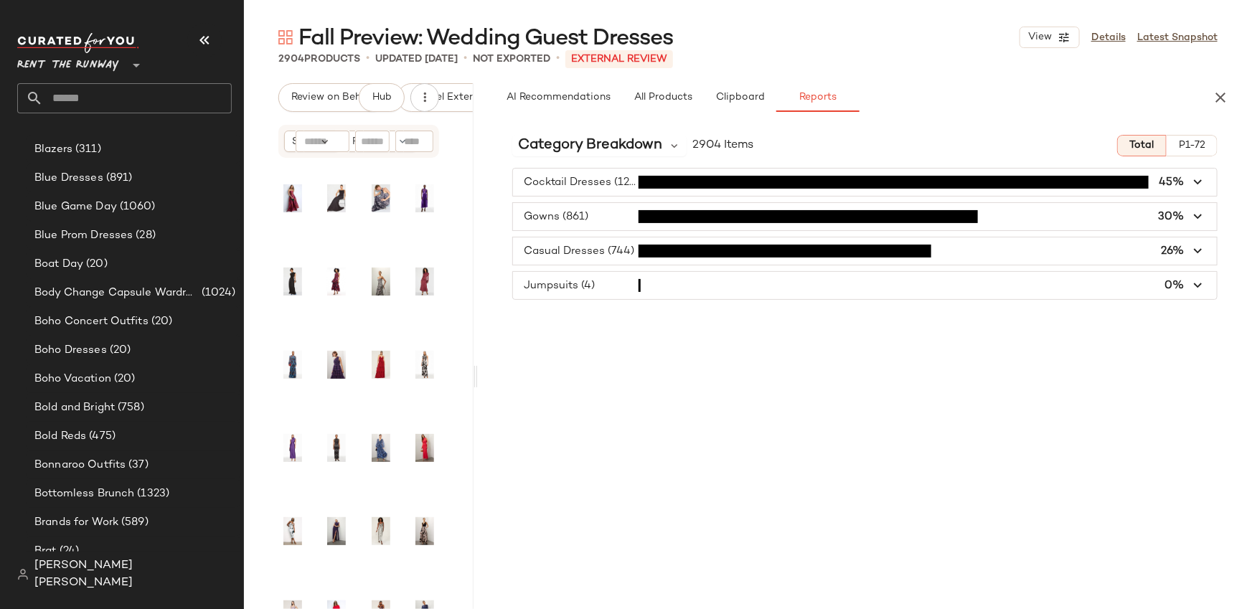
click at [717, 188] on span "button" at bounding box center [865, 182] width 704 height 27
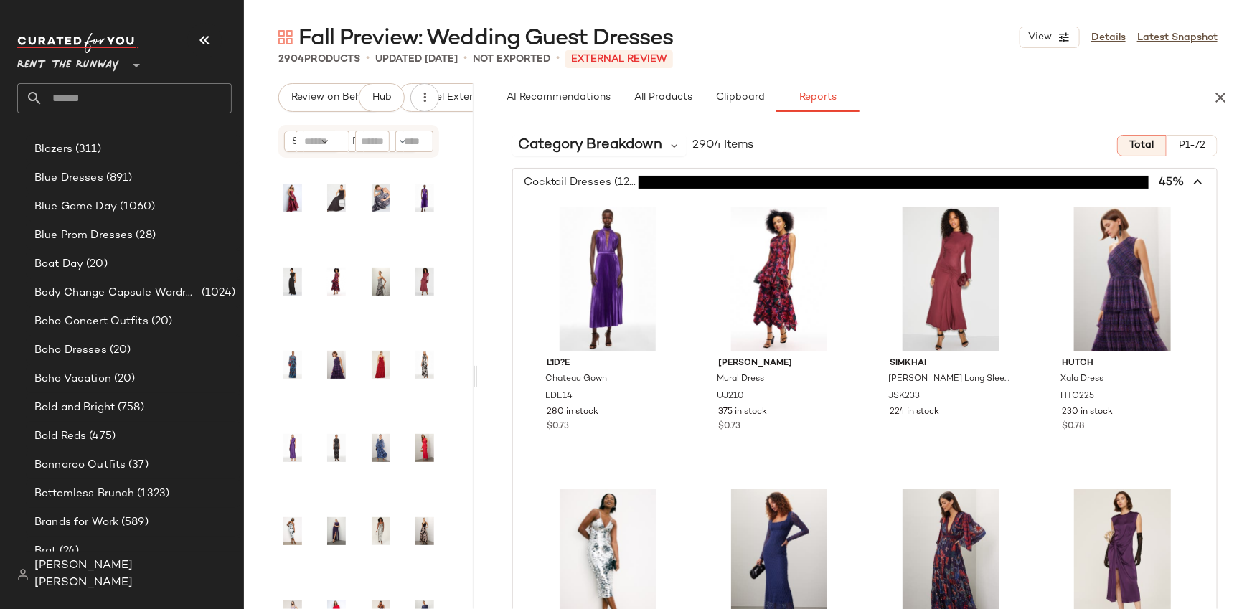
click at [136, 68] on icon at bounding box center [136, 65] width 17 height 17
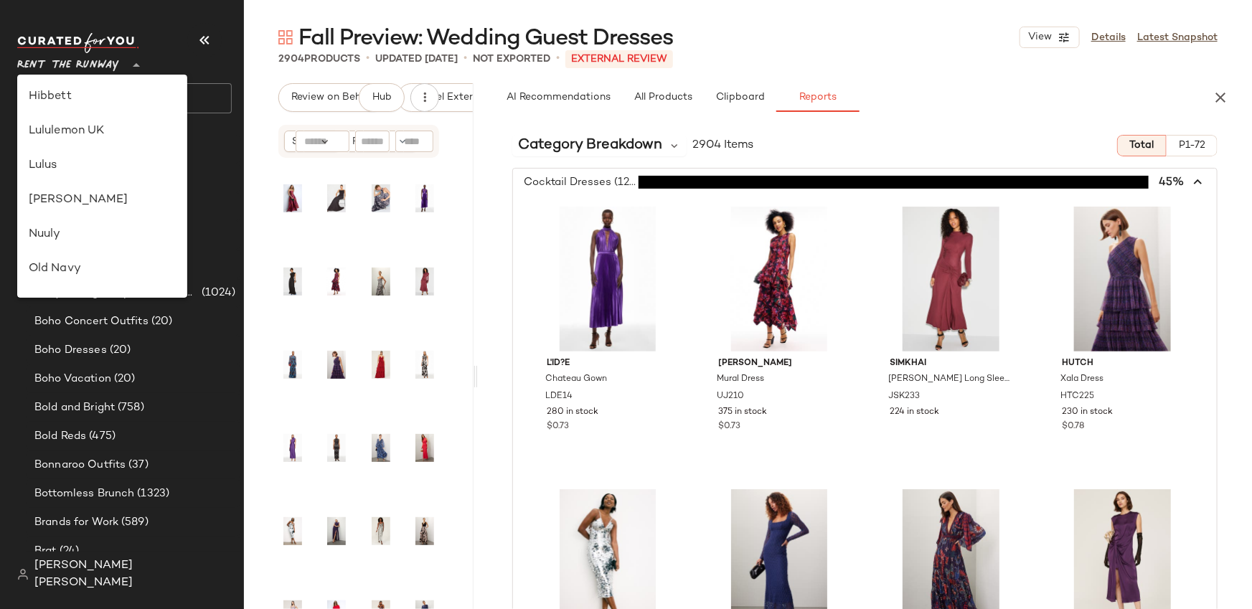
scroll to position [426, 0]
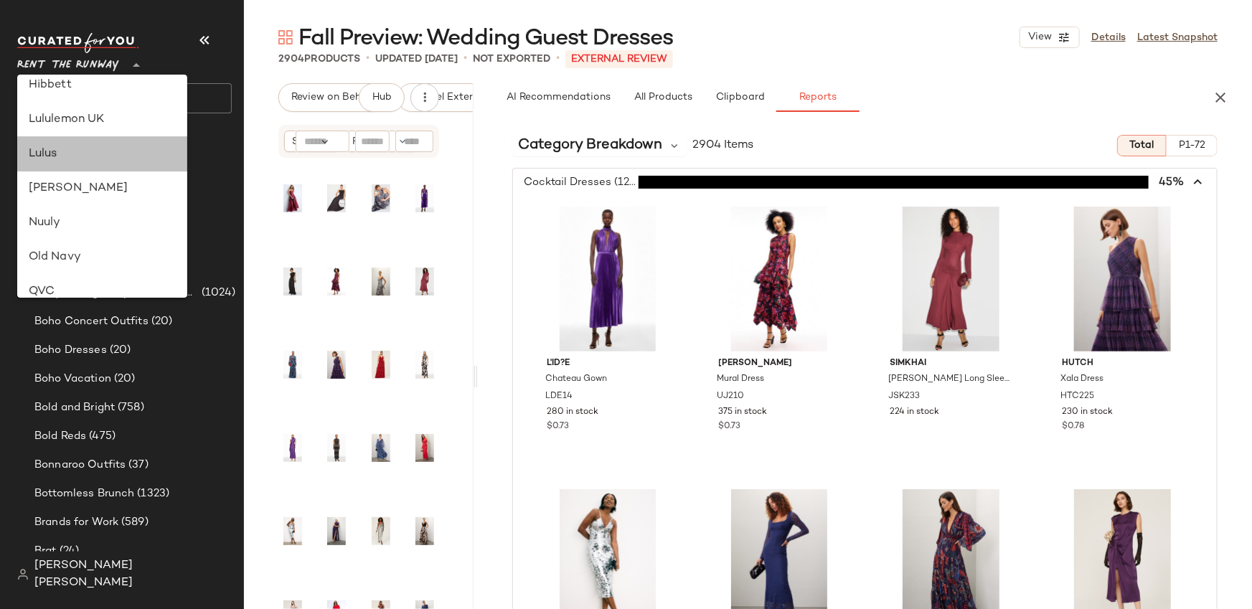
click at [128, 152] on div "Lulus" at bounding box center [103, 154] width 148 height 17
type input "**"
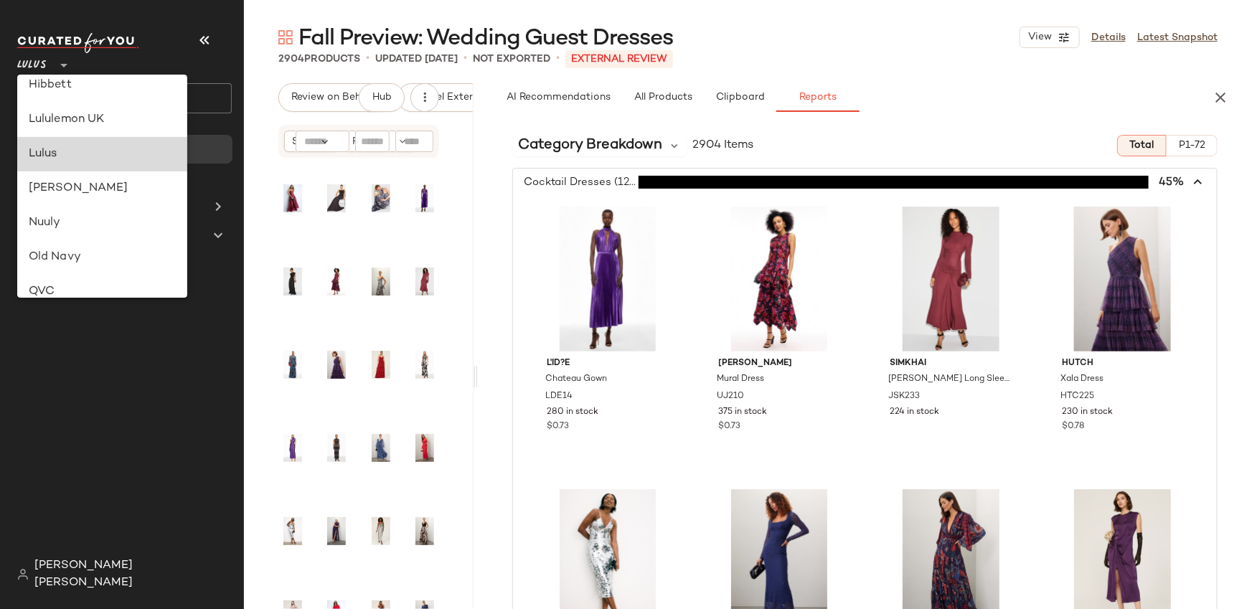
scroll to position [0, 0]
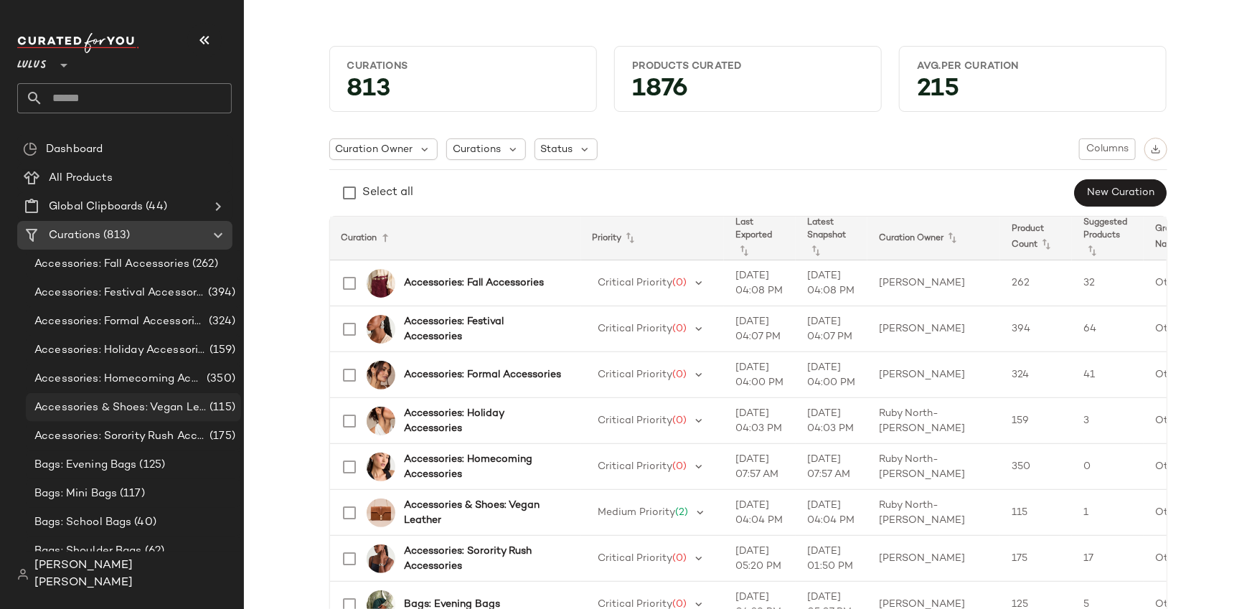
click at [141, 400] on span "Accessories & Shoes: Vegan Leather" at bounding box center [120, 408] width 172 height 17
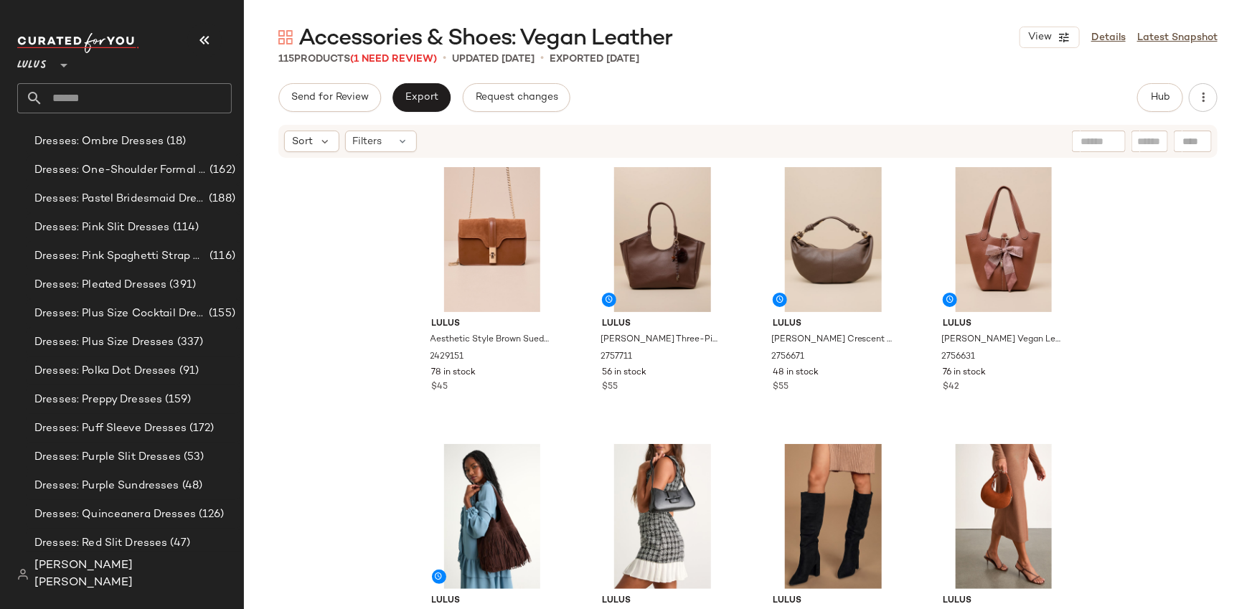
scroll to position [6182, 0]
click at [128, 336] on span "Dresses: Plus Size Dresses" at bounding box center [104, 341] width 140 height 17
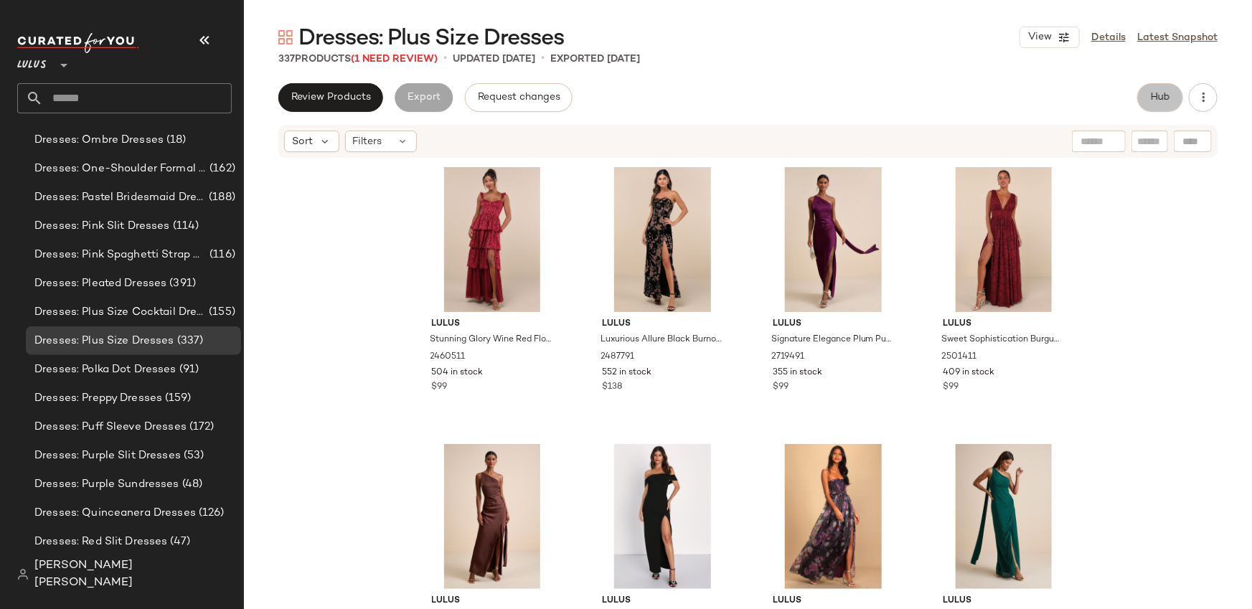
click at [1169, 98] on span "Hub" at bounding box center [1161, 97] width 20 height 11
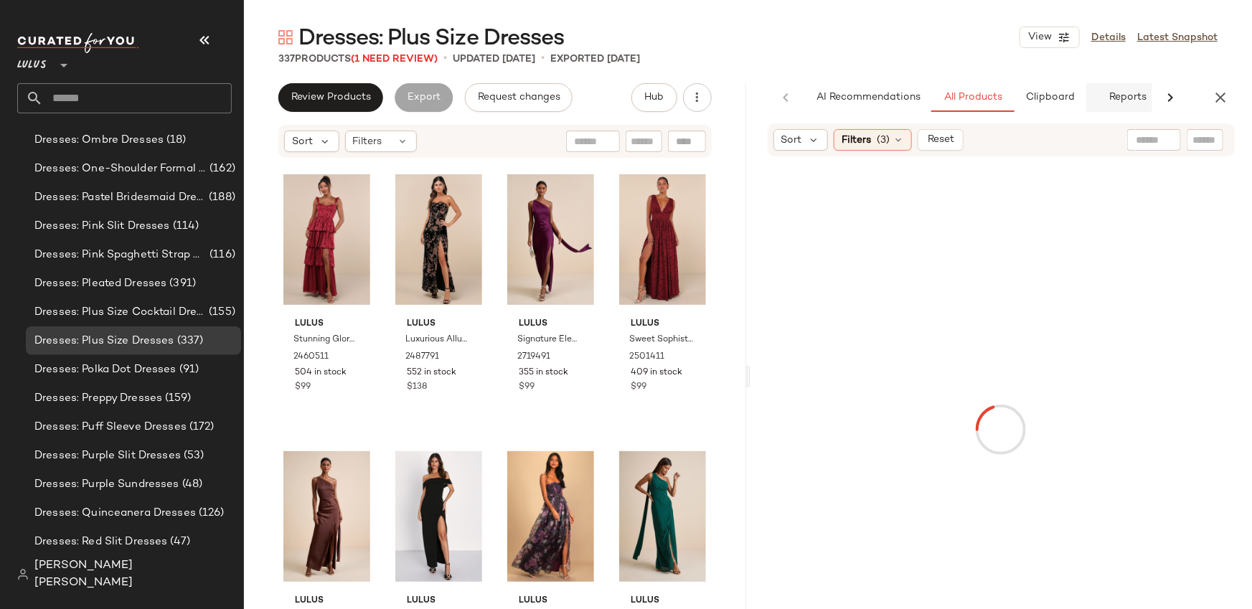
click at [1118, 101] on span "Reports" at bounding box center [1128, 97] width 38 height 11
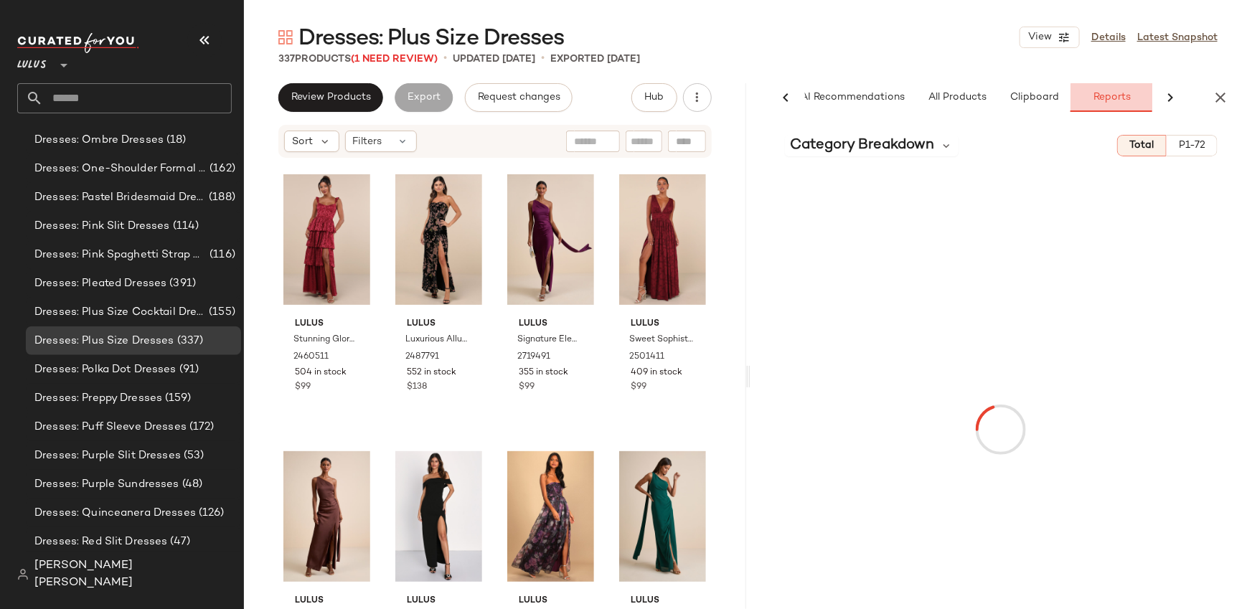
scroll to position [0, 17]
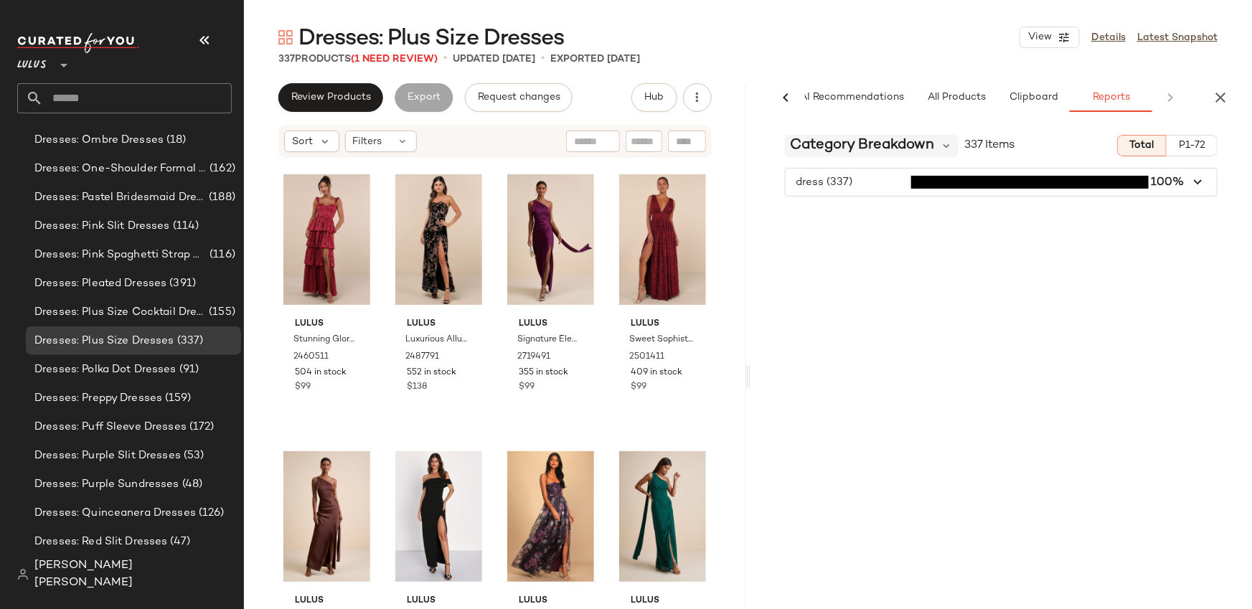
click at [844, 147] on span "Category Breakdown" at bounding box center [863, 146] width 144 height 22
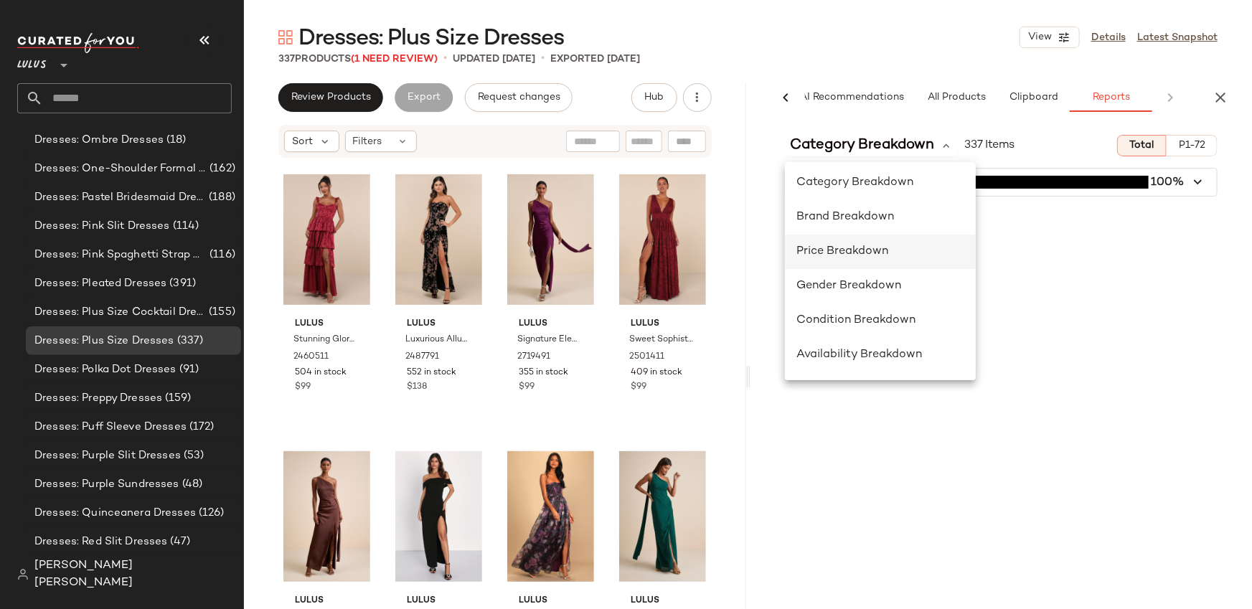
scroll to position [0, 0]
click at [1080, 291] on div "Category Breakdown 337 Items Total P1-72 dress (337) 100%" at bounding box center [1002, 396] width 502 height 546
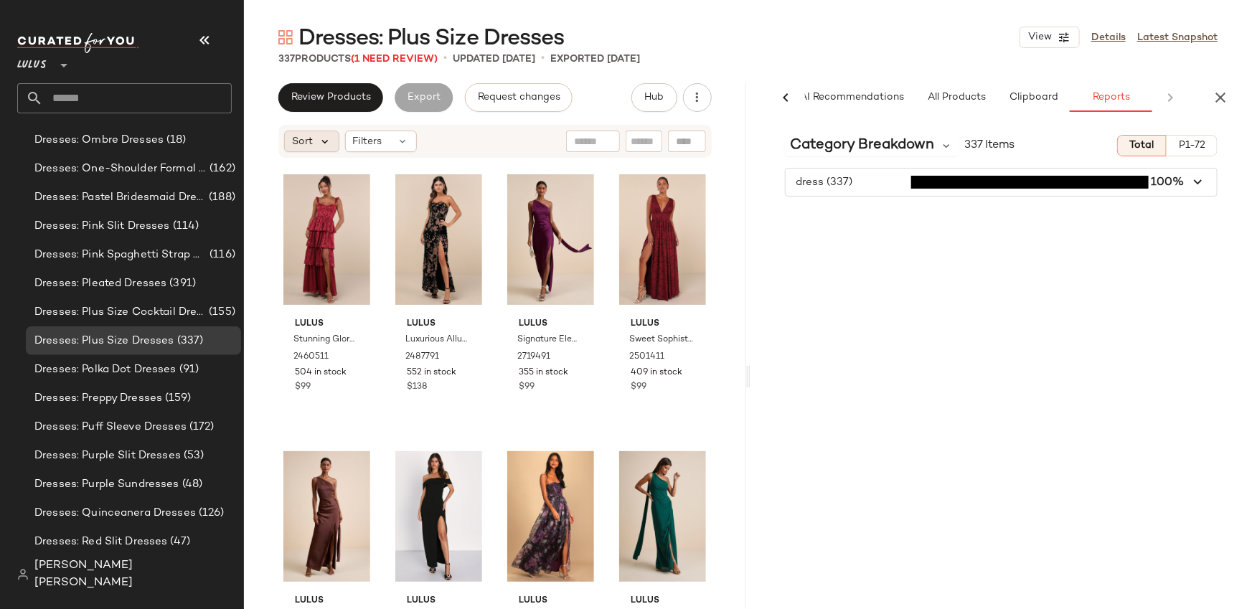
click at [326, 146] on icon at bounding box center [325, 141] width 13 height 13
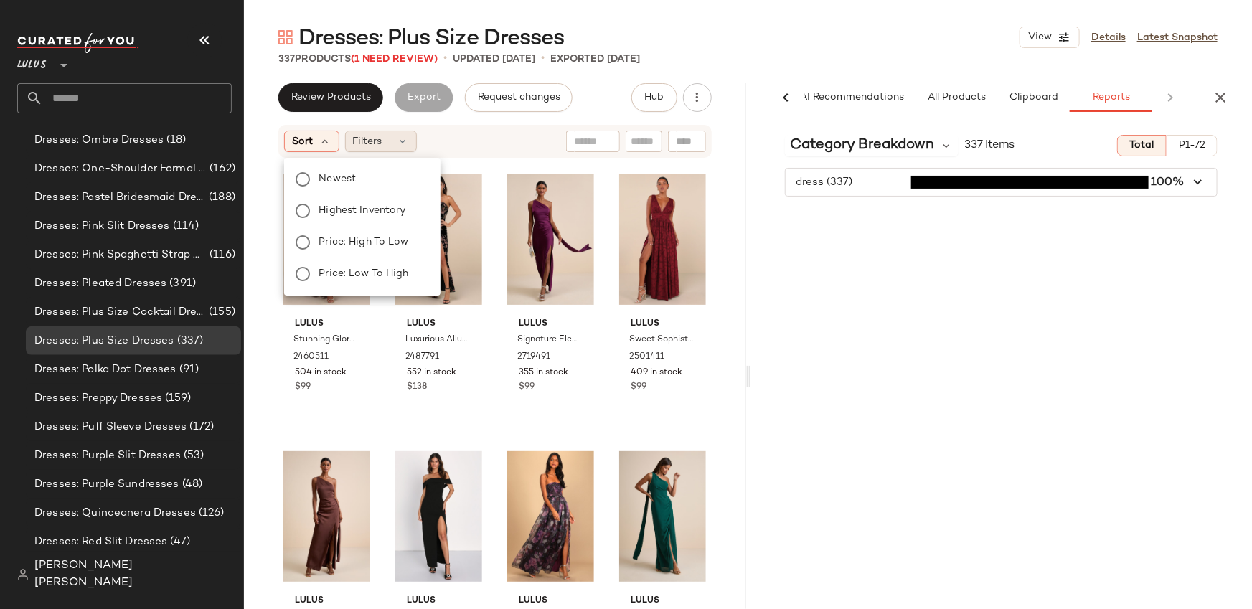
click at [354, 135] on span "Filters" at bounding box center [367, 141] width 29 height 15
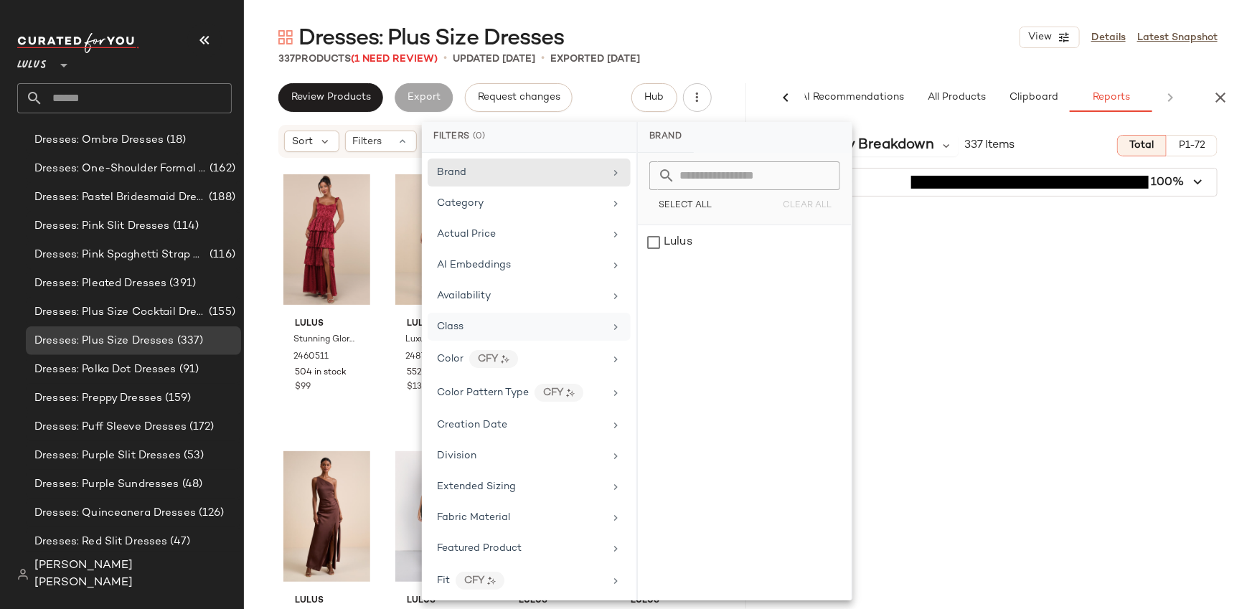
click at [573, 335] on div "Class" at bounding box center [529, 327] width 203 height 28
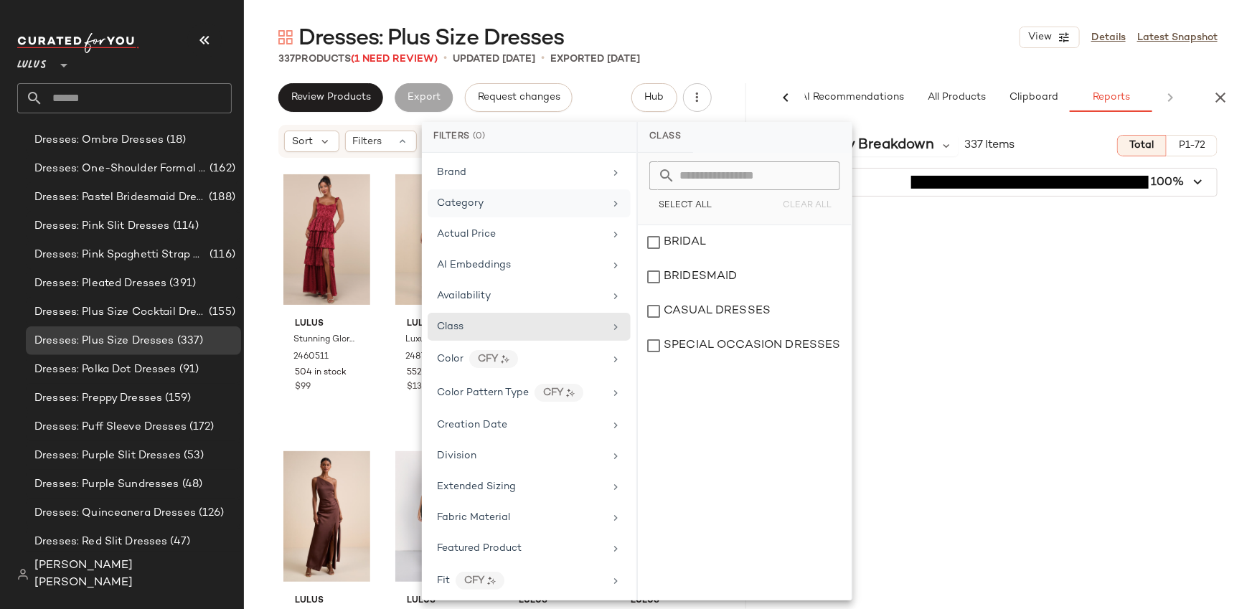
click at [573, 213] on div "Category" at bounding box center [529, 203] width 203 height 28
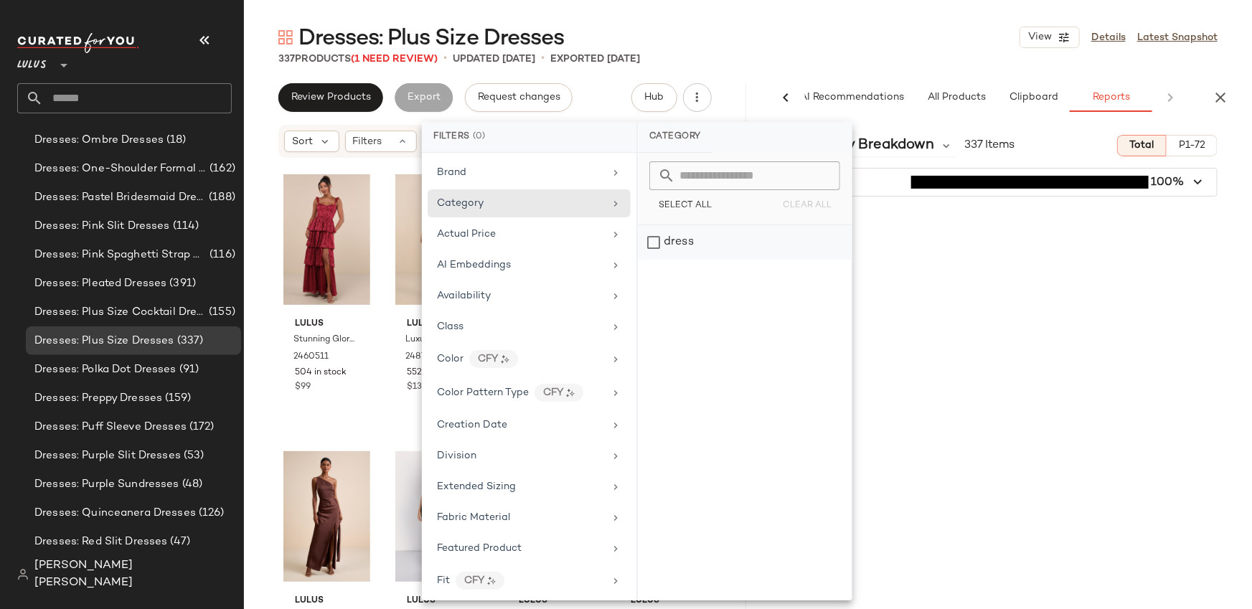
click at [713, 238] on div "dress" at bounding box center [745, 242] width 214 height 34
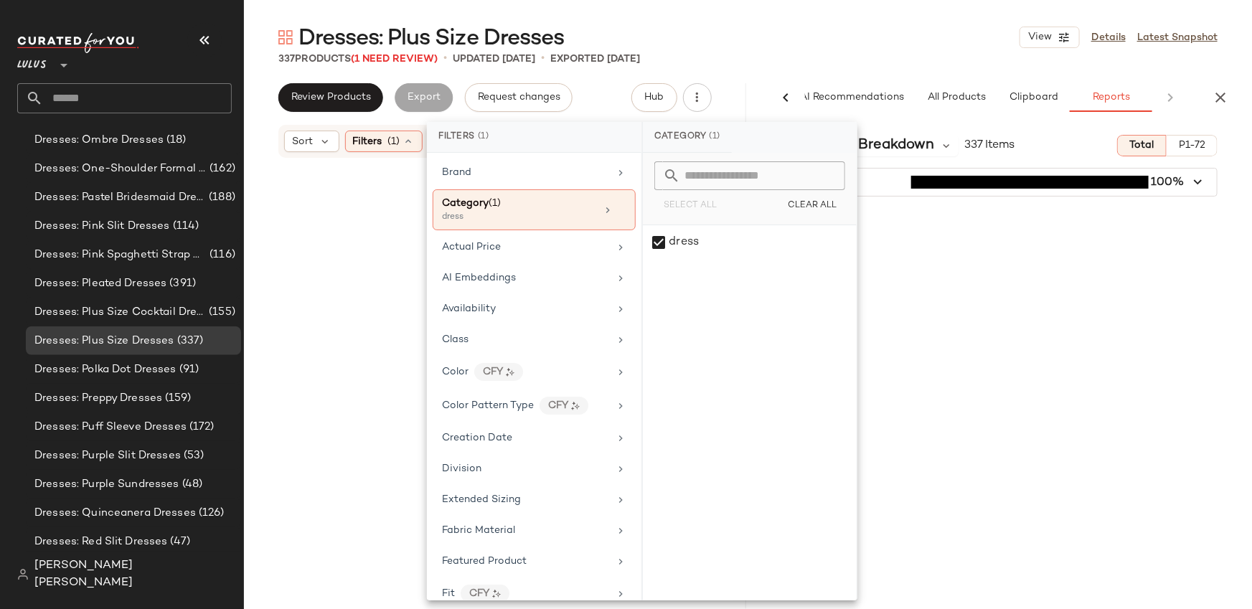
click at [780, 54] on div "337 Products (1 Need Review) • updated [DATE] • Exported [DATE]" at bounding box center [748, 59] width 1008 height 14
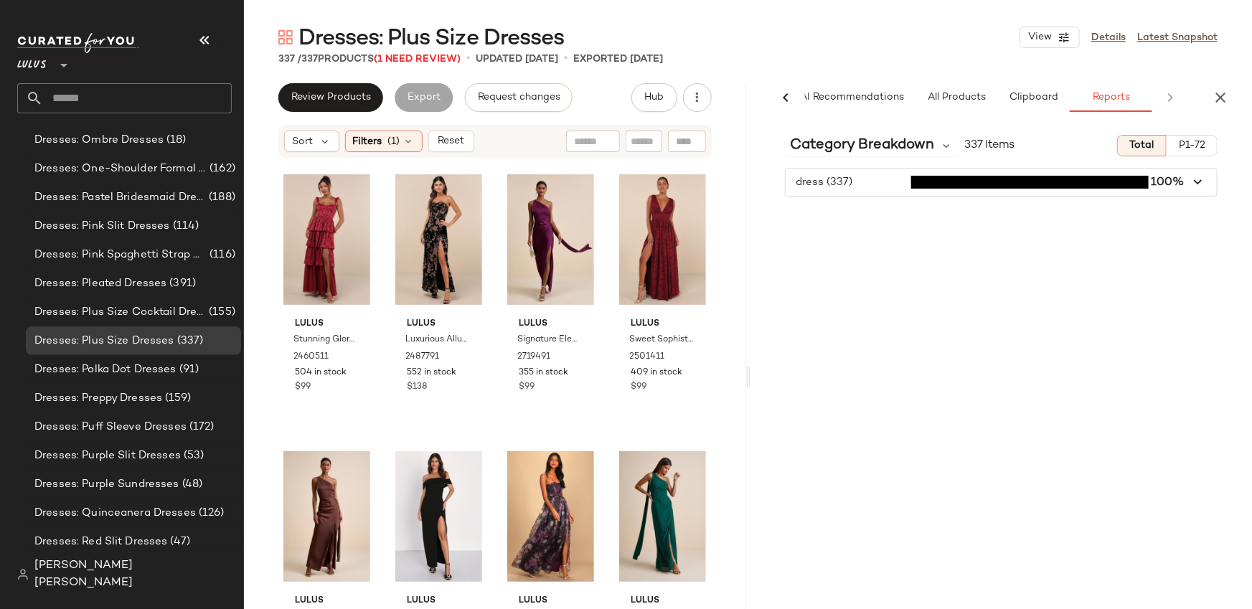
click at [588, 146] on input "text" at bounding box center [593, 141] width 37 height 15
type input "*********"
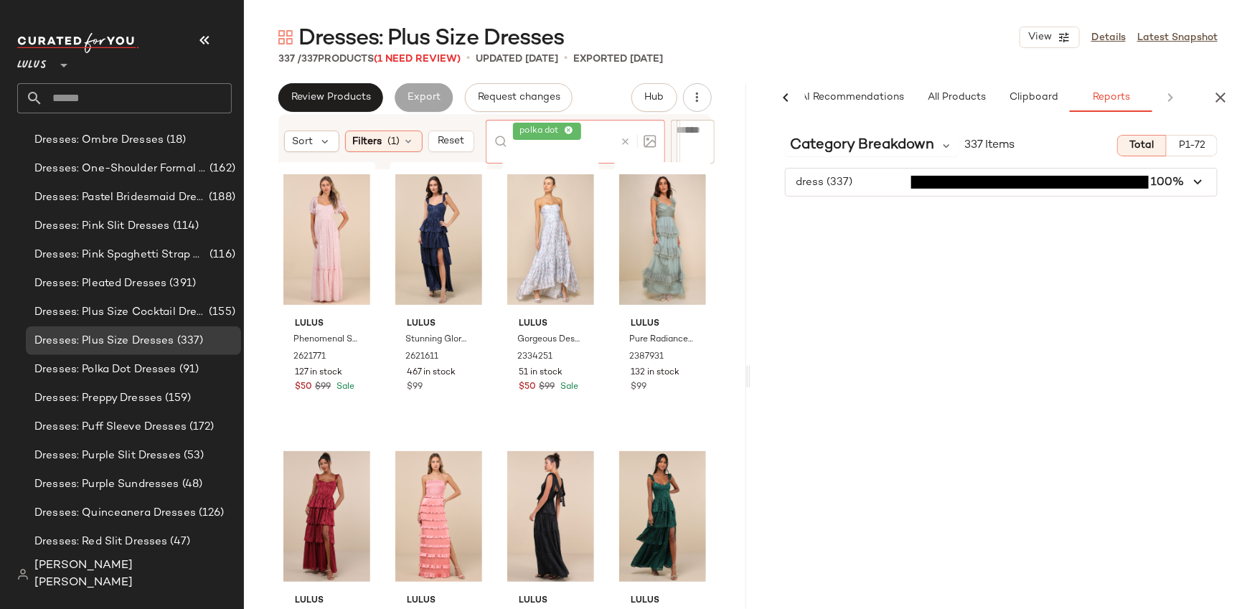
click at [876, 179] on span "button" at bounding box center [1002, 182] width 432 height 27
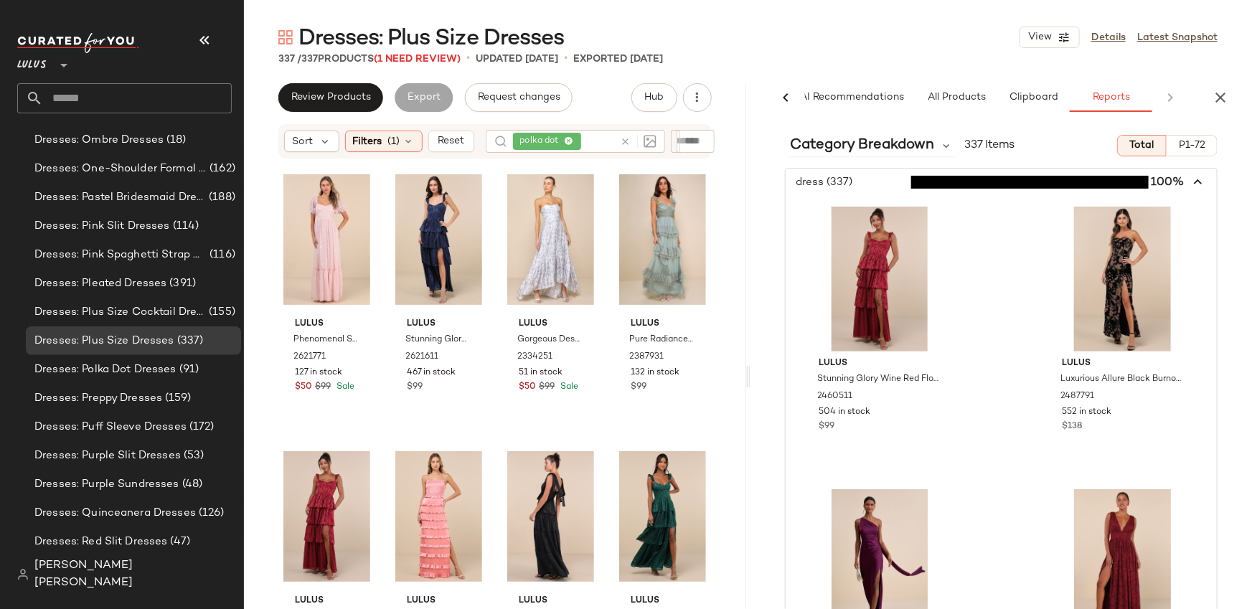
click at [880, 177] on span "button" at bounding box center [1002, 182] width 432 height 27
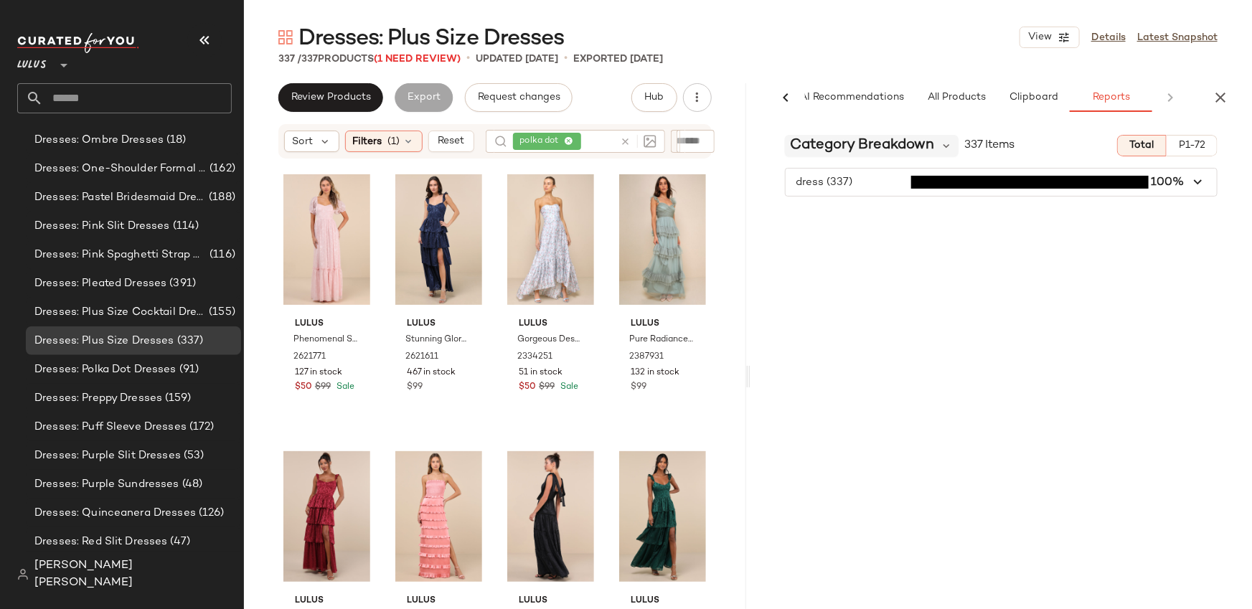
click at [880, 150] on span "Category Breakdown" at bounding box center [863, 146] width 144 height 22
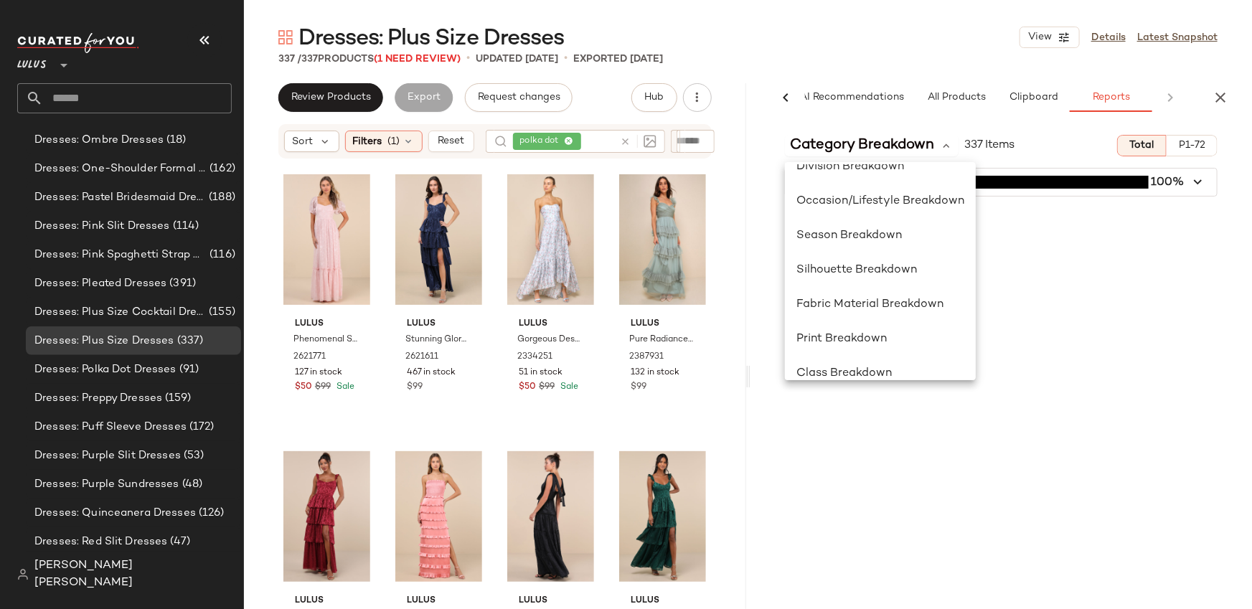
scroll to position [278, 0]
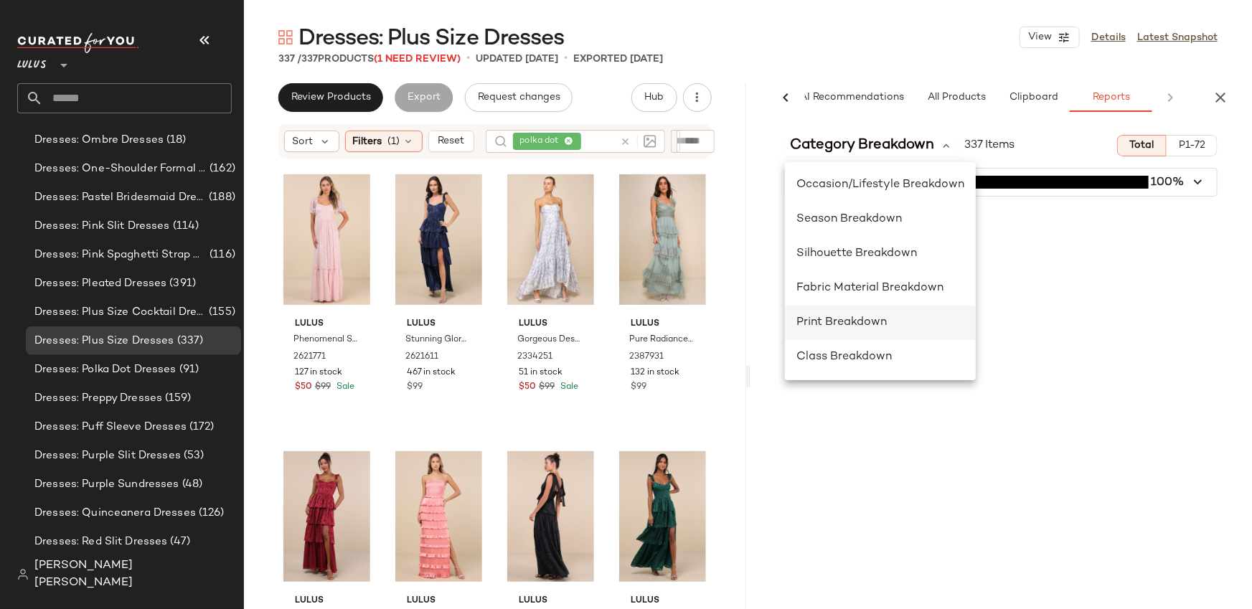
click at [847, 317] on span "Print Breakdown" at bounding box center [842, 323] width 90 height 12
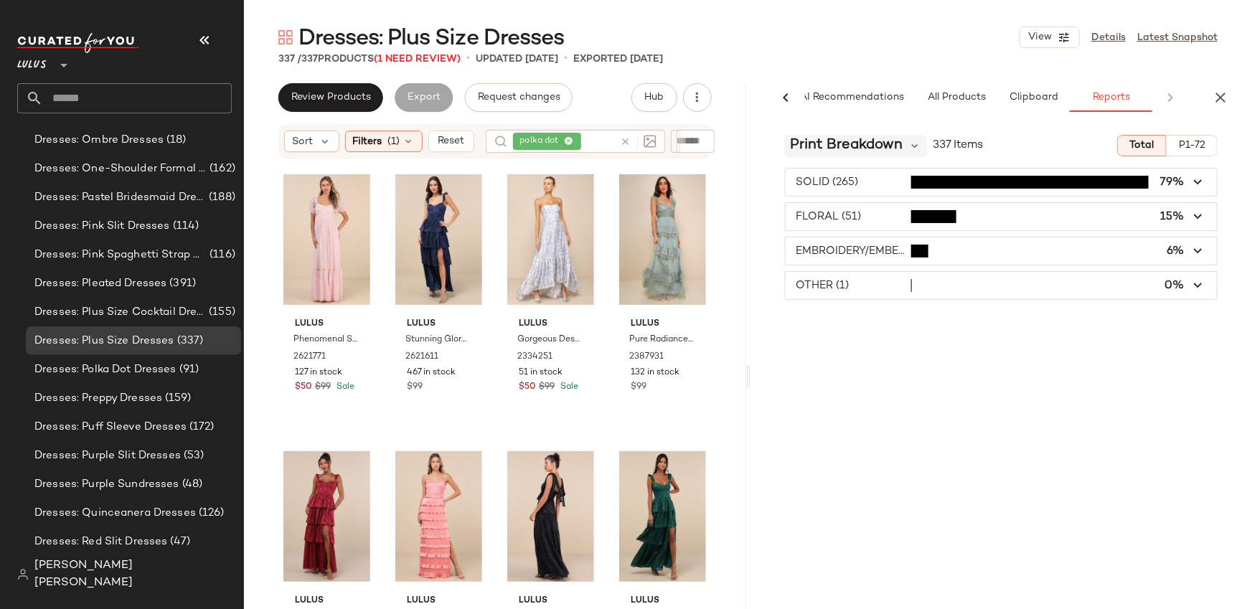
click at [856, 139] on span "Print Breakdown" at bounding box center [847, 146] width 113 height 22
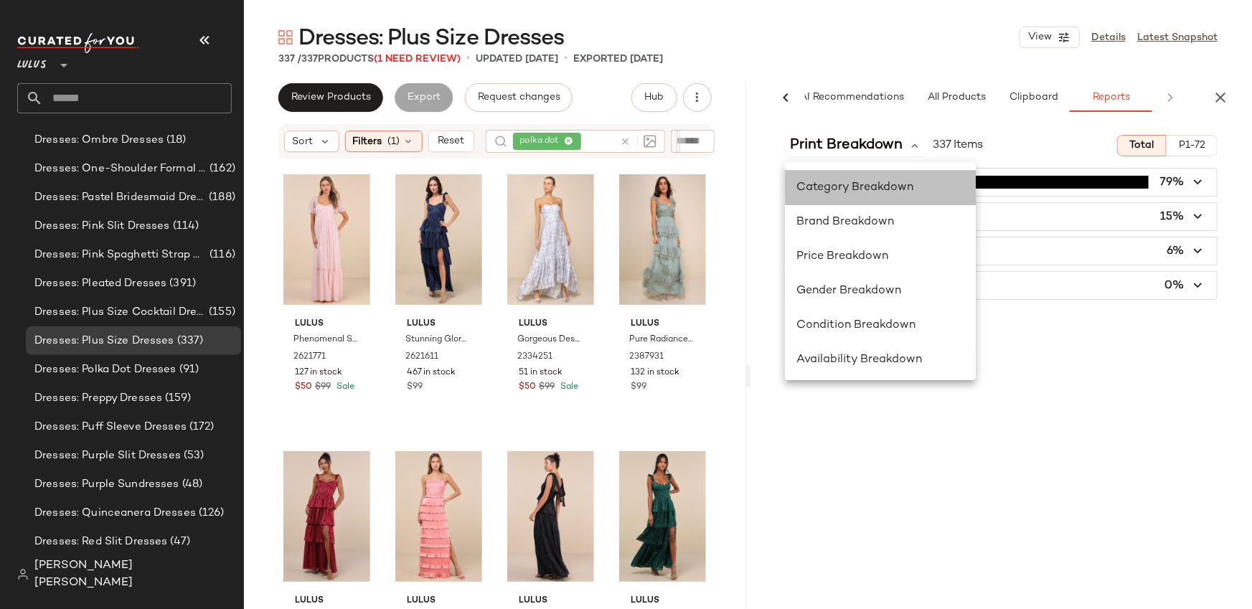
click at [845, 195] on div "Category Breakdown" at bounding box center [881, 187] width 168 height 17
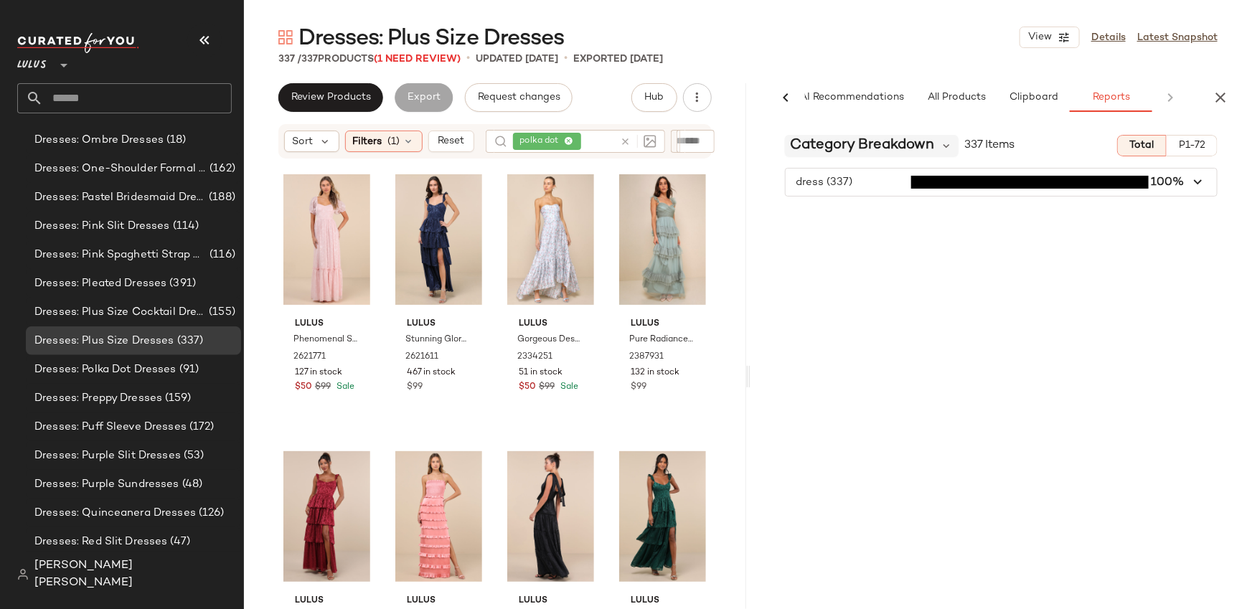
click at [871, 138] on span "Category Breakdown" at bounding box center [863, 146] width 144 height 22
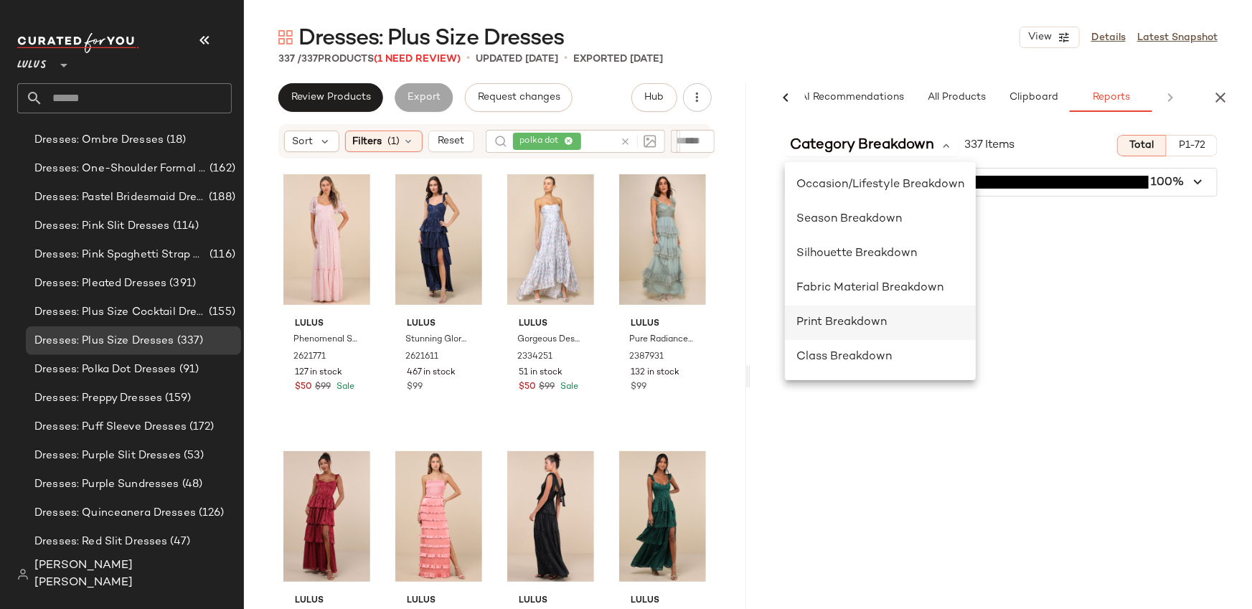
click at [848, 338] on div "Print Breakdown" at bounding box center [880, 323] width 191 height 34
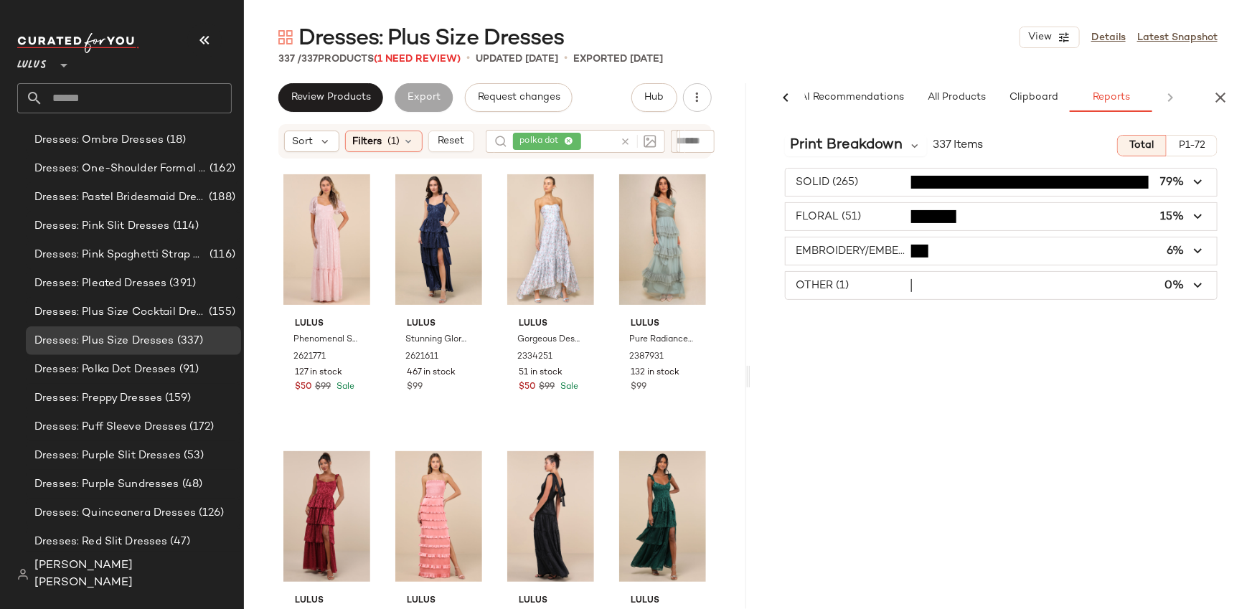
click at [829, 215] on span "button" at bounding box center [1002, 216] width 432 height 27
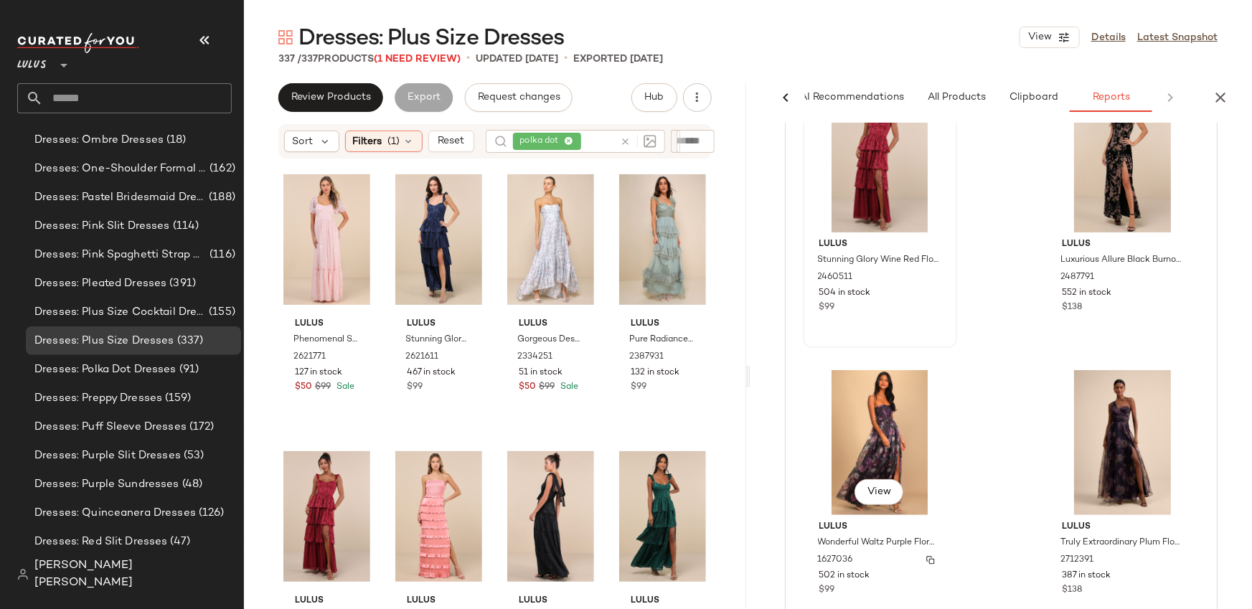
scroll to position [0, 0]
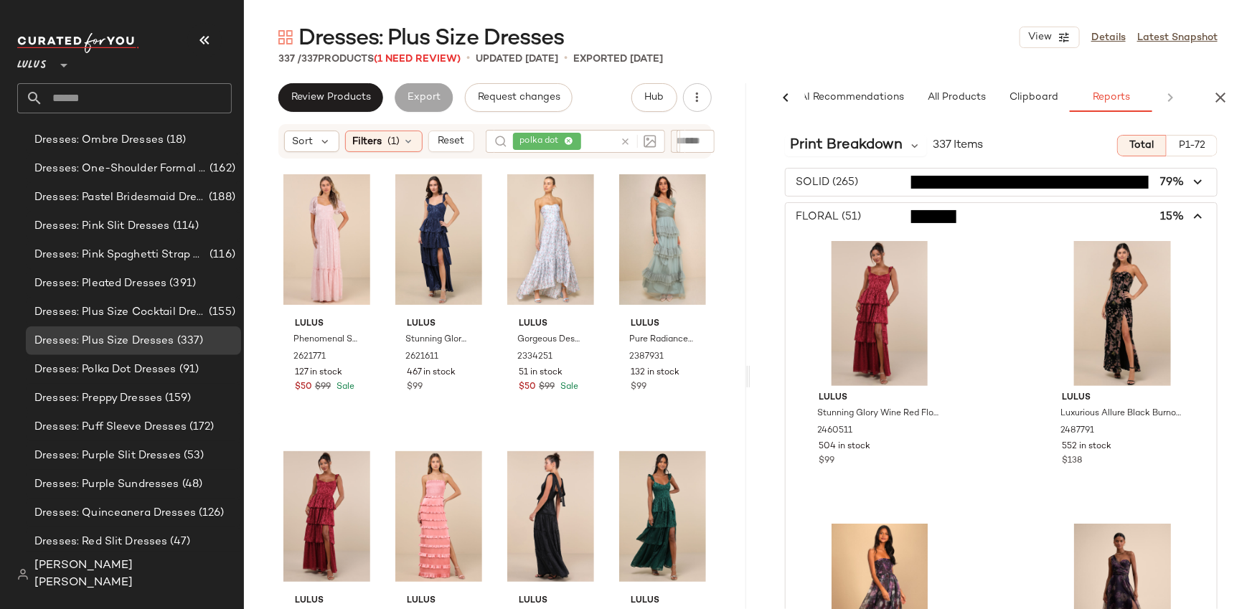
click at [840, 212] on span "button" at bounding box center [1002, 216] width 432 height 27
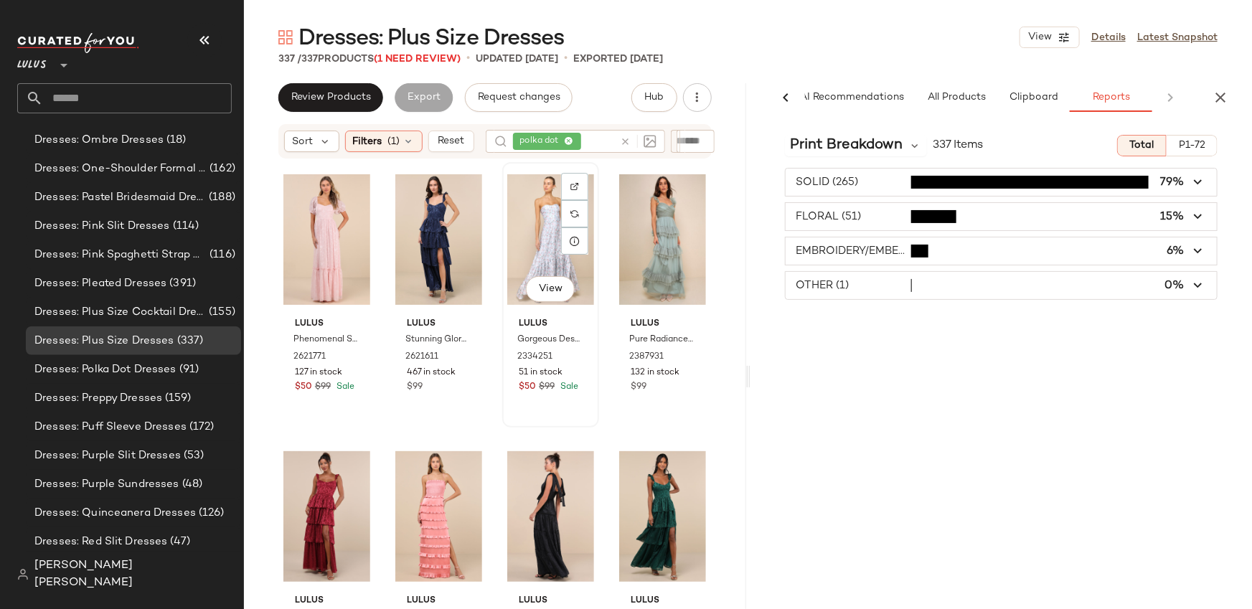
scroll to position [1, 0]
click at [557, 293] on button "View" at bounding box center [550, 289] width 49 height 26
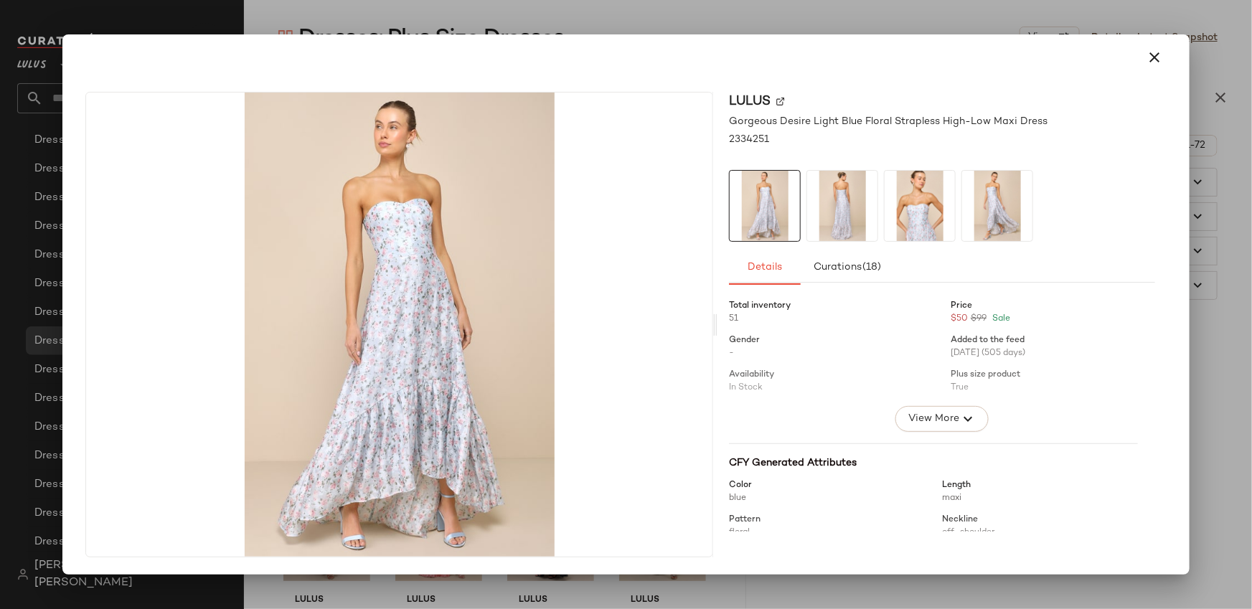
click at [1148, 39] on div at bounding box center [626, 57] width 1116 height 46
click at [1148, 55] on icon "button" at bounding box center [1155, 57] width 17 height 17
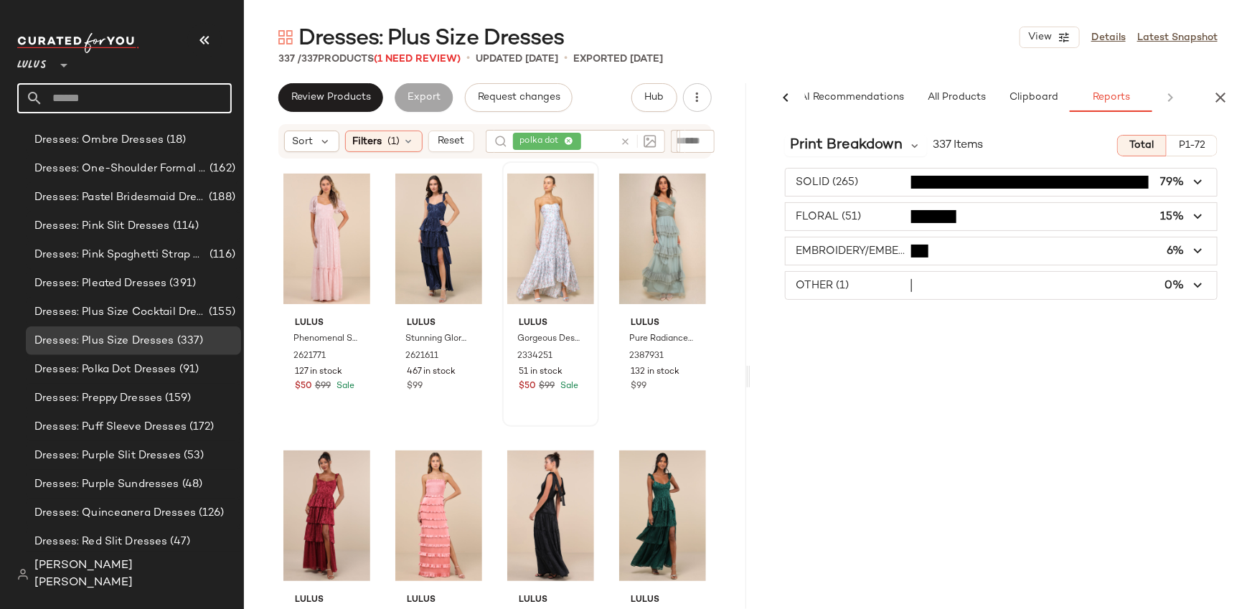
click at [111, 98] on input "text" at bounding box center [137, 98] width 189 height 30
